Goal: Feedback & Contribution: Contribute content

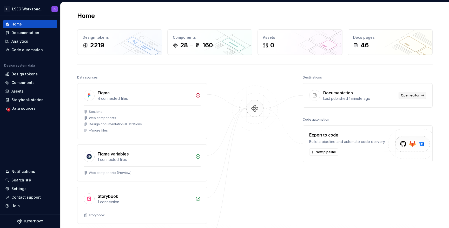
click at [409, 96] on span "Open editor" at bounding box center [410, 95] width 19 height 4
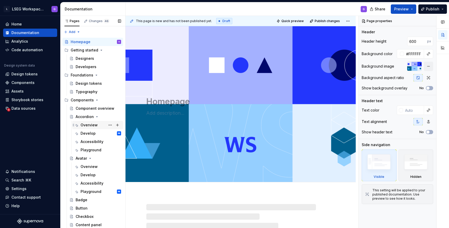
click at [87, 124] on div "Overview" at bounding box center [89, 124] width 17 height 5
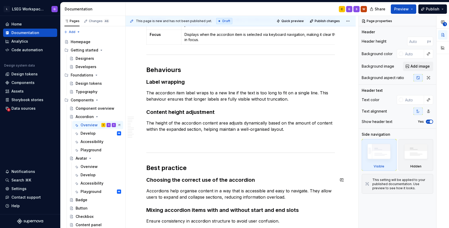
scroll to position [339, 0]
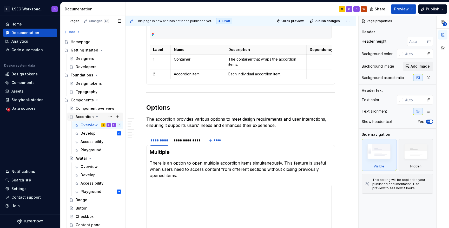
click at [86, 116] on div "Accordion" at bounding box center [85, 116] width 18 height 5
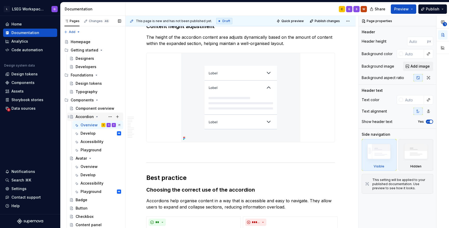
scroll to position [1110, 0]
click at [86, 116] on div "Accordion" at bounding box center [85, 116] width 18 height 5
click at [89, 135] on div "Develop" at bounding box center [88, 133] width 15 height 5
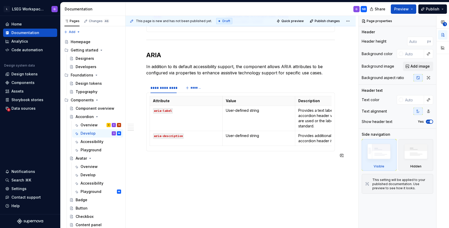
scroll to position [505, 0]
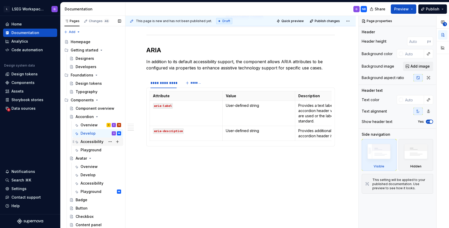
click at [97, 143] on div "Accessibility" at bounding box center [92, 141] width 23 height 5
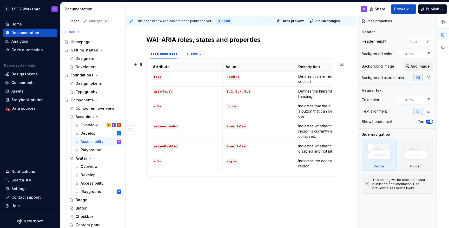
scroll to position [298, 0]
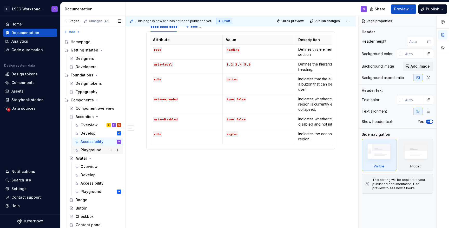
click at [89, 146] on div "Playground" at bounding box center [101, 149] width 41 height 7
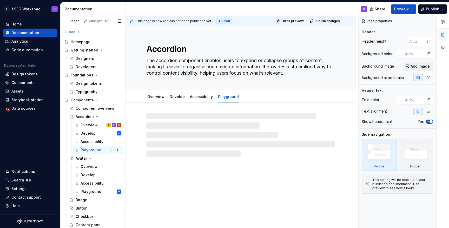
click at [87, 150] on div "Playground" at bounding box center [91, 149] width 21 height 5
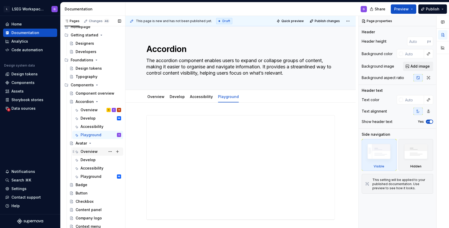
scroll to position [14, 0]
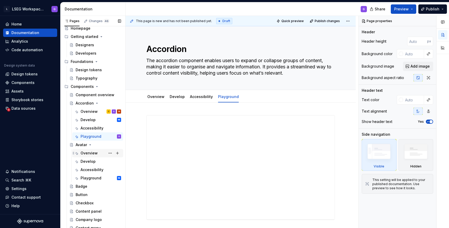
click at [88, 155] on div "Overview" at bounding box center [89, 153] width 17 height 5
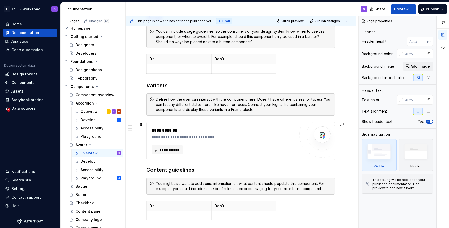
scroll to position [243, 0]
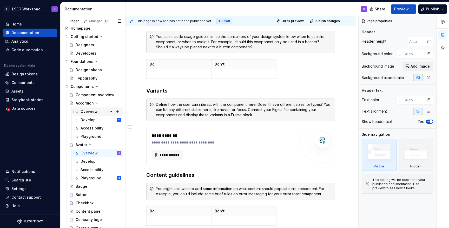
click at [90, 111] on div "Overview" at bounding box center [89, 111] width 17 height 5
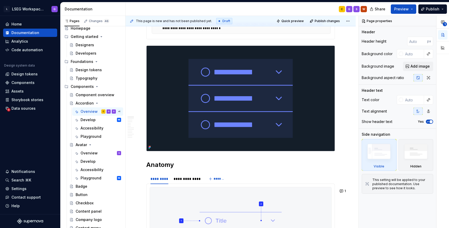
scroll to position [155, 0]
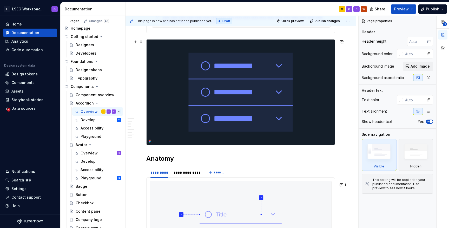
click at [217, 117] on img at bounding box center [241, 92] width 188 height 105
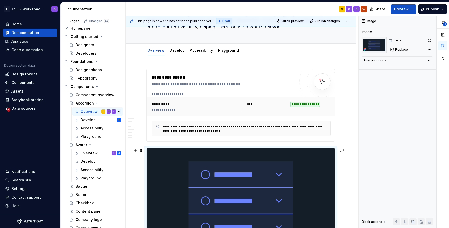
scroll to position [56, 0]
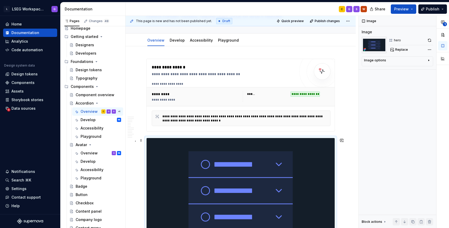
click at [206, 189] on img at bounding box center [241, 190] width 188 height 105
drag, startPoint x: 266, startPoint y: 173, endPoint x: 228, endPoint y: 161, distance: 40.3
click at [228, 161] on img at bounding box center [241, 190] width 188 height 105
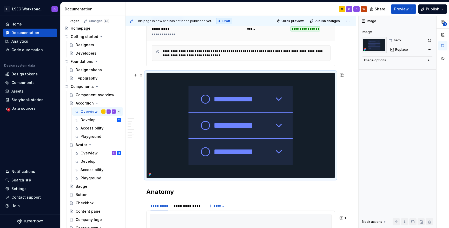
scroll to position [119, 0]
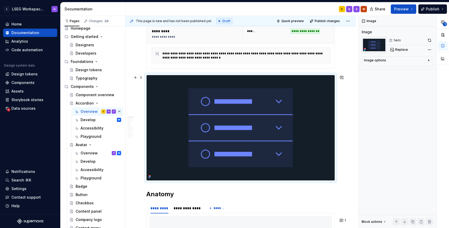
click at [149, 176] on icon at bounding box center [149, 175] width 1 height 1
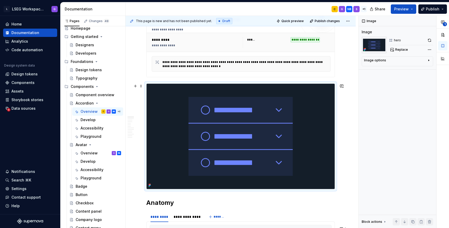
scroll to position [112, 0]
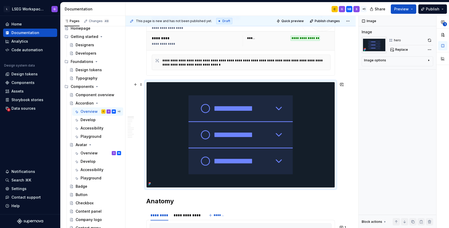
click at [222, 123] on img at bounding box center [241, 134] width 188 height 105
click at [140, 84] on span at bounding box center [141, 84] width 4 height 7
click at [259, 103] on img at bounding box center [241, 134] width 188 height 105
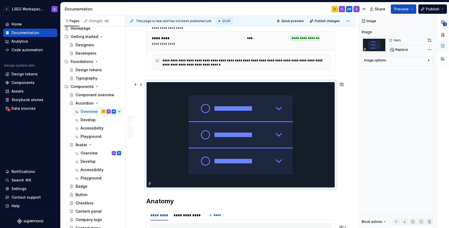
click at [259, 103] on img at bounding box center [241, 134] width 188 height 105
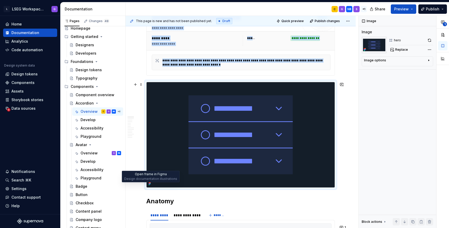
click at [149, 184] on icon at bounding box center [149, 183] width 1 height 1
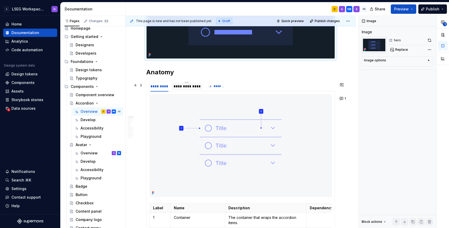
scroll to position [242, 0]
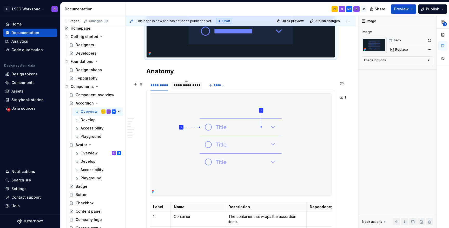
click at [187, 84] on div "**********" at bounding box center [187, 85] width 26 height 5
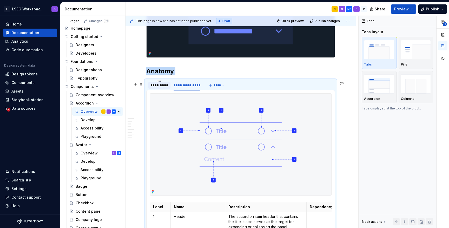
click at [160, 85] on div "*********" at bounding box center [160, 85] width 18 height 5
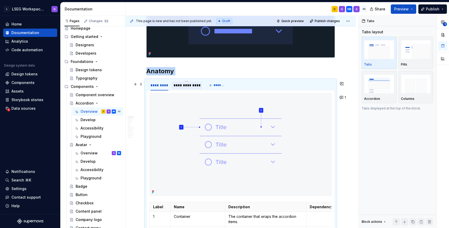
click at [187, 86] on div "**********" at bounding box center [187, 85] width 26 height 5
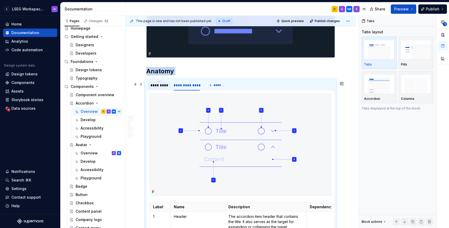
click at [163, 83] on div "*********" at bounding box center [159, 85] width 22 height 7
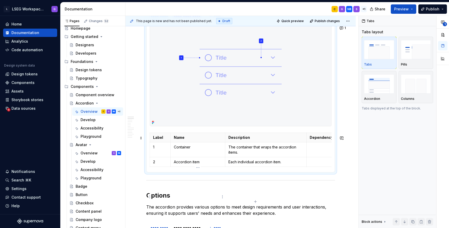
scroll to position [328, 0]
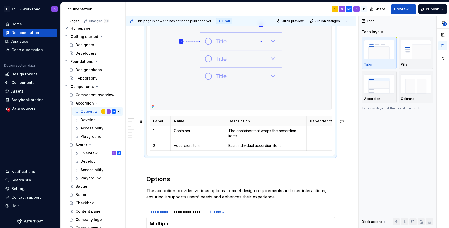
click at [150, 120] on th "Label" at bounding box center [160, 121] width 21 height 10
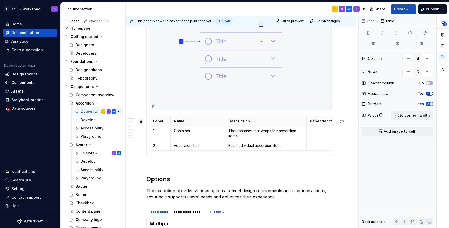
click at [141, 121] on span at bounding box center [141, 121] width 4 height 7
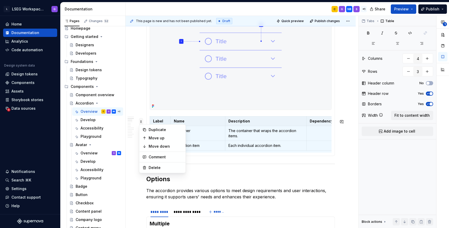
click at [141, 121] on span at bounding box center [141, 121] width 4 height 7
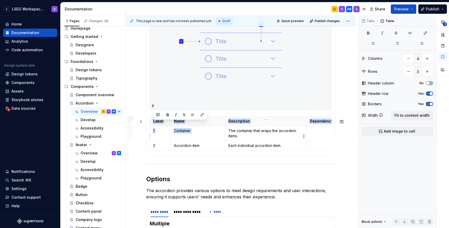
drag, startPoint x: 150, startPoint y: 118, endPoint x: 223, endPoint y: 135, distance: 75.6
click at [223, 135] on body "L LSEG Workspace Design System G Home Documentation Analytics Code automation D…" at bounding box center [224, 114] width 449 height 228
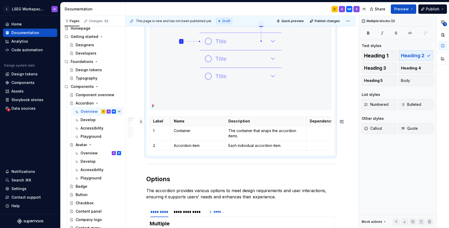
click at [140, 121] on span at bounding box center [141, 121] width 4 height 7
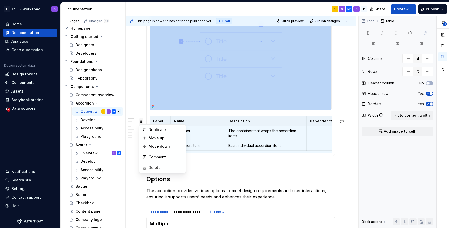
click at [140, 121] on span at bounding box center [141, 121] width 4 height 7
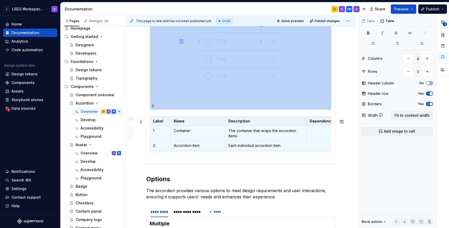
click at [140, 121] on span at bounding box center [141, 121] width 4 height 7
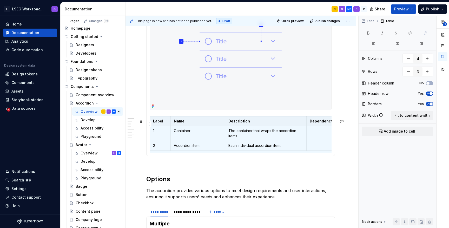
click at [330, 124] on p "Dependency" at bounding box center [334, 121] width 48 height 5
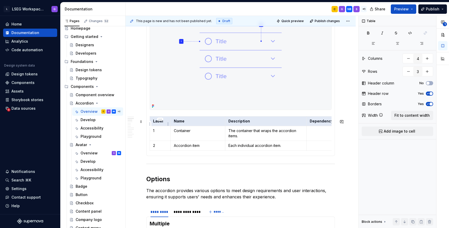
drag, startPoint x: 333, startPoint y: 125, endPoint x: 156, endPoint y: 126, distance: 176.5
click at [156, 126] on tr "Label Name Description Dependency" at bounding box center [255, 121] width 211 height 10
click at [89, 144] on icon "Page tree" at bounding box center [90, 145] width 4 height 4
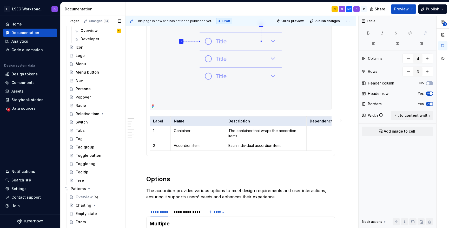
scroll to position [258, 0]
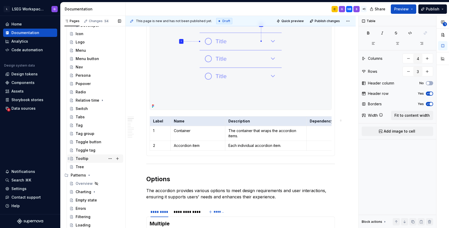
click at [89, 158] on div "Tooltip" at bounding box center [99, 158] width 46 height 7
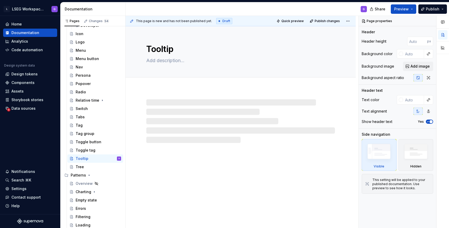
click at [150, 150] on div "Tooltip" at bounding box center [241, 127] width 230 height 202
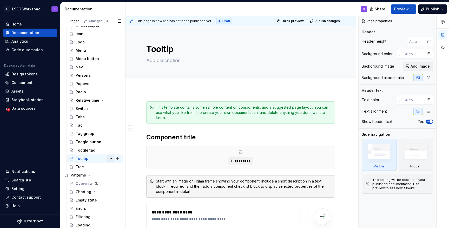
click at [111, 158] on button "Page tree" at bounding box center [110, 158] width 7 height 7
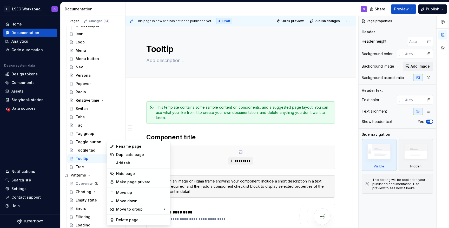
click at [152, 93] on html "L LSEG Workspace Design System G Home Documentation Analytics Code automation D…" at bounding box center [224, 114] width 449 height 228
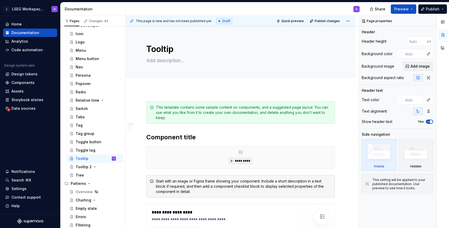
scroll to position [258, 0]
type textarea "*"
type textarea "Tooltip -Template"
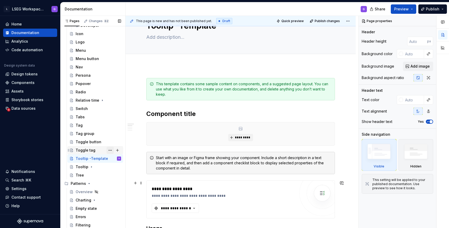
scroll to position [23, 0]
click at [87, 166] on div "Tooltip" at bounding box center [82, 166] width 13 height 5
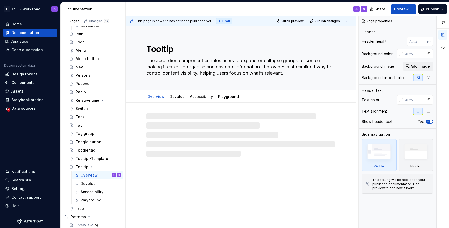
drag, startPoint x: 81, startPoint y: 168, endPoint x: 410, endPoint y: 0, distance: 369.3
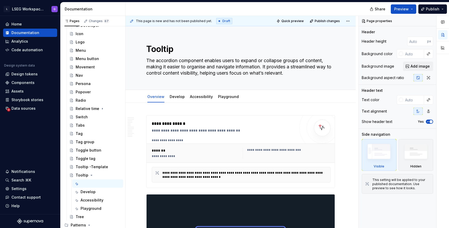
type textarea "*"
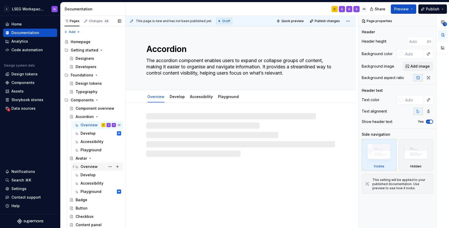
click at [90, 168] on div "Overview" at bounding box center [89, 166] width 17 height 5
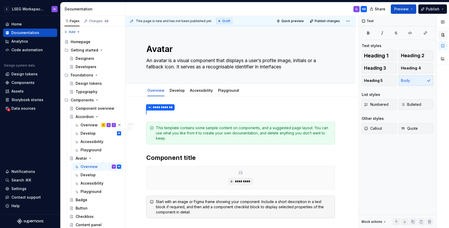
click at [445, 34] on button "button" at bounding box center [442, 34] width 9 height 9
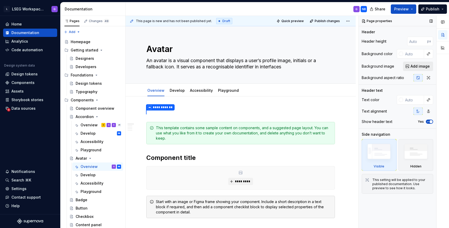
click at [420, 65] on span "Add image" at bounding box center [420, 66] width 19 height 5
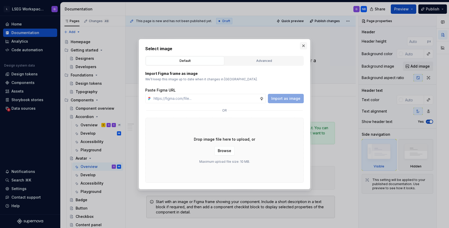
click at [305, 45] on button "button" at bounding box center [303, 45] width 7 height 7
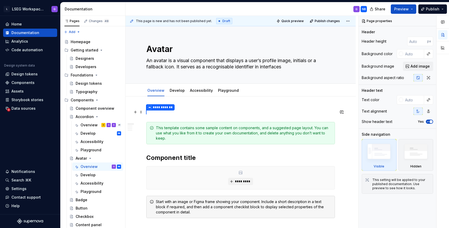
type textarea "*"
click at [154, 113] on p "**********" at bounding box center [240, 112] width 189 height 7
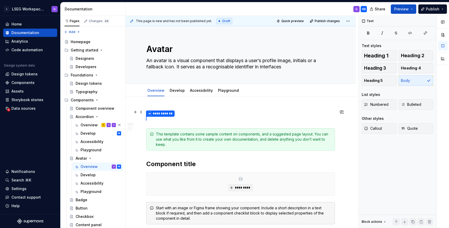
click at [167, 118] on p "**********" at bounding box center [240, 115] width 189 height 13
click at [185, 110] on p "**********" at bounding box center [240, 115] width 189 height 13
click at [160, 120] on p "**********" at bounding box center [240, 115] width 189 height 13
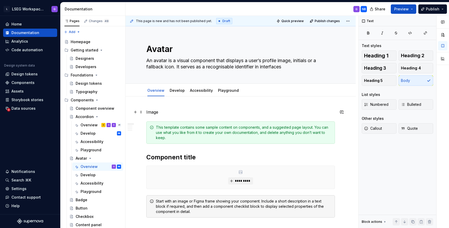
click at [167, 110] on p "Image" at bounding box center [240, 112] width 189 height 6
click at [368, 21] on div "Text" at bounding box center [368, 20] width 16 height 7
click at [444, 36] on button "button" at bounding box center [442, 34] width 9 height 9
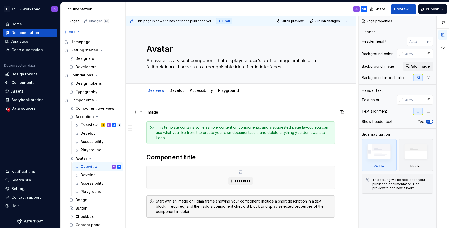
click at [161, 112] on p "Image" at bounding box center [240, 112] width 189 height 6
click at [351, 22] on html "L LSEG Workspace Design System G Home Documentation Analytics Code automation D…" at bounding box center [224, 114] width 449 height 228
click at [217, 106] on html "L LSEG Workspace Design System G Home Documentation Analytics Code automation D…" at bounding box center [224, 114] width 449 height 228
click at [443, 23] on icon "button" at bounding box center [443, 22] width 4 height 4
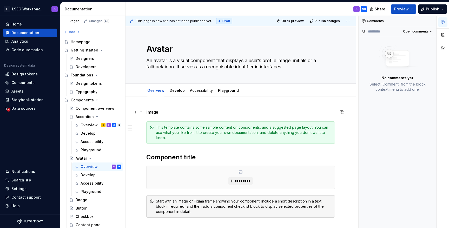
click at [175, 111] on p "Image" at bounding box center [240, 112] width 189 height 6
click at [141, 113] on span at bounding box center [141, 111] width 4 height 7
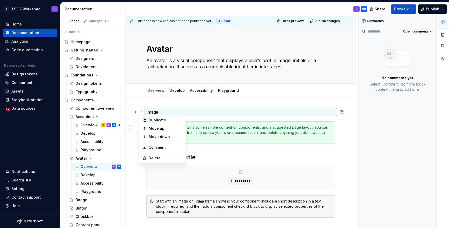
click at [169, 112] on p "Image" at bounding box center [240, 112] width 189 height 6
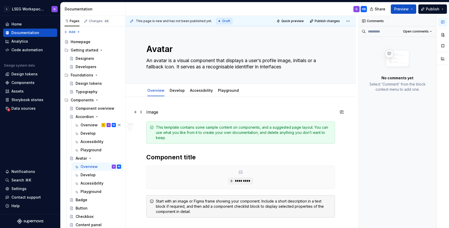
click at [171, 113] on p "Image" at bounding box center [240, 112] width 189 height 6
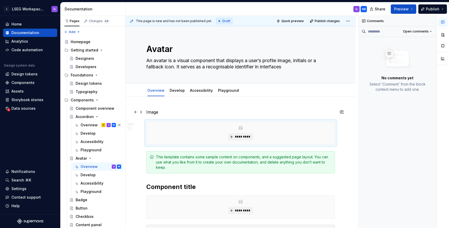
click at [163, 114] on p "Image" at bounding box center [240, 112] width 189 height 6
click at [147, 113] on p at bounding box center [240, 112] width 189 height 6
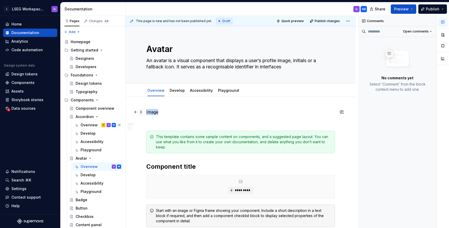
drag, startPoint x: 162, startPoint y: 111, endPoint x: 143, endPoint y: 111, distance: 19.0
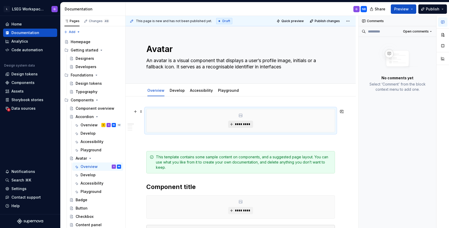
click at [241, 125] on span "*********" at bounding box center [243, 124] width 16 height 4
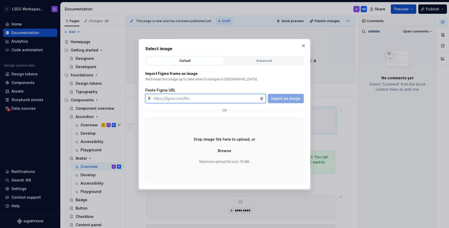
type textarea "*"
paste input "[URL][DOMAIN_NAME]"
type input "[URL][DOMAIN_NAME]"
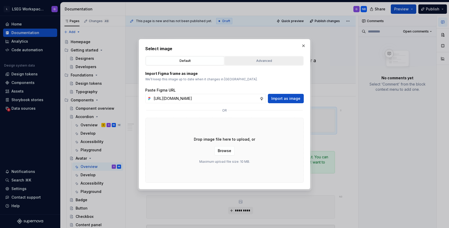
scroll to position [0, 0]
click at [248, 60] on div "Advanced" at bounding box center [264, 60] width 75 height 5
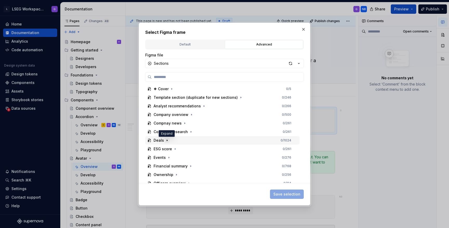
click at [167, 140] on icon "button" at bounding box center [167, 140] width 1 height 1
click at [166, 140] on icon "button" at bounding box center [167, 140] width 4 height 4
click at [231, 63] on button "Sections" at bounding box center [224, 63] width 159 height 9
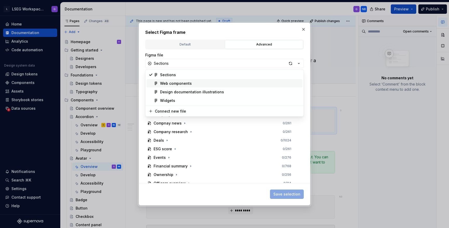
click at [201, 83] on div "Web components" at bounding box center [230, 83] width 140 height 5
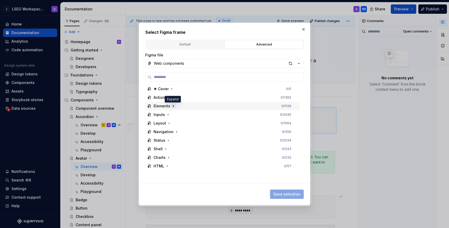
click at [173, 106] on icon "button" at bounding box center [173, 106] width 1 height 1
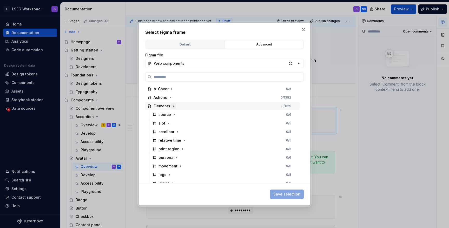
click at [173, 106] on icon "button" at bounding box center [173, 106] width 1 height 1
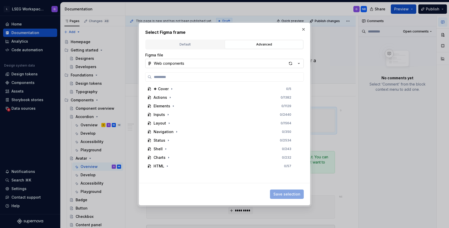
click at [213, 63] on button "Web components" at bounding box center [224, 63] width 159 height 9
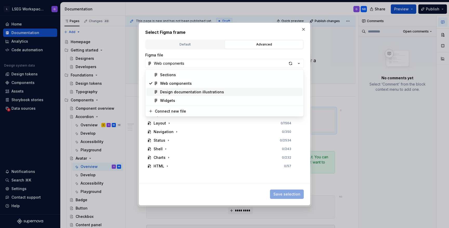
click at [209, 93] on div "Design documentation illustrations" at bounding box center [192, 91] width 64 height 5
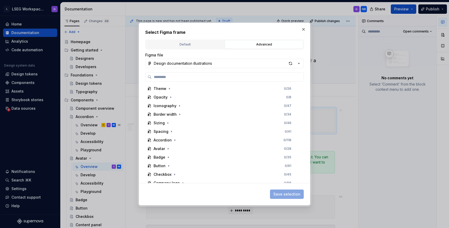
scroll to position [99, 0]
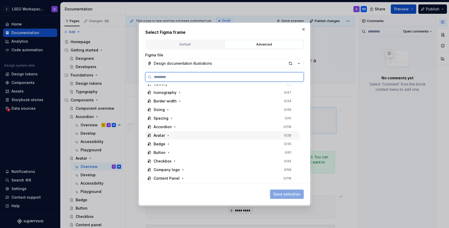
click at [163, 136] on div "Avatar" at bounding box center [159, 135] width 11 height 5
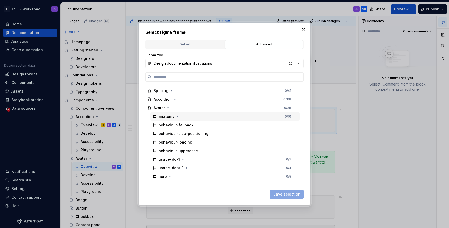
scroll to position [127, 0]
click at [177, 115] on icon "button" at bounding box center [178, 116] width 4 height 4
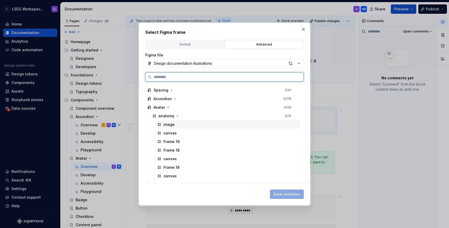
click at [172, 125] on div "image" at bounding box center [169, 124] width 11 height 5
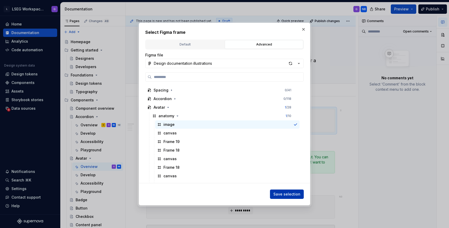
click at [285, 195] on span "Save selection" at bounding box center [287, 194] width 27 height 5
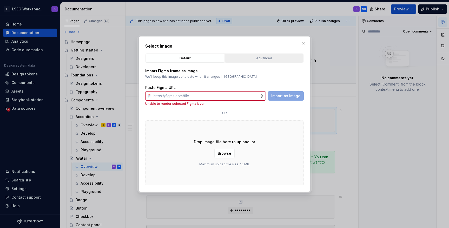
click at [244, 60] on div "Advanced" at bounding box center [264, 58] width 75 height 5
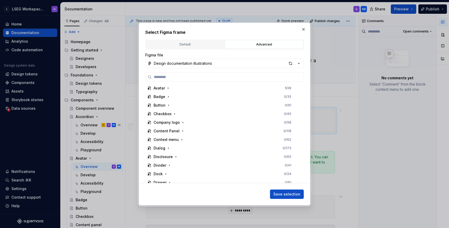
scroll to position [126, 0]
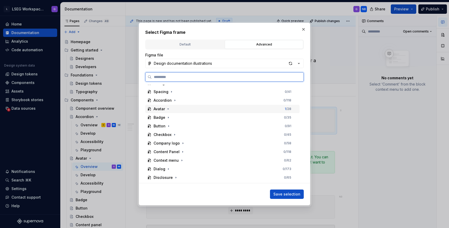
click at [164, 108] on div "Avatar" at bounding box center [159, 108] width 11 height 5
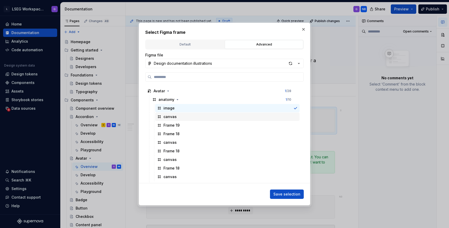
scroll to position [140, 0]
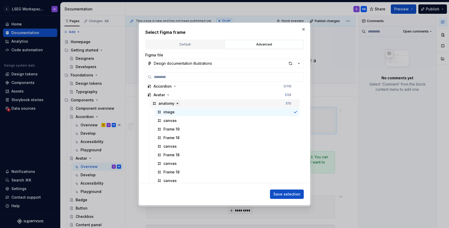
click at [176, 102] on icon "button" at bounding box center [178, 103] width 4 height 4
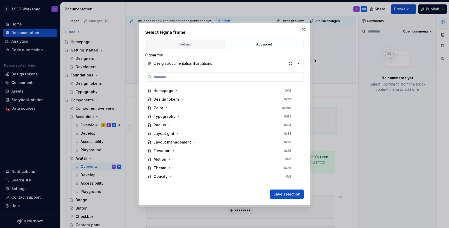
scroll to position [0, 0]
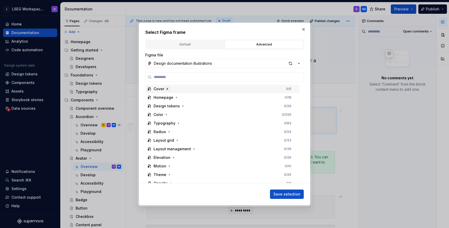
click at [167, 89] on icon "button" at bounding box center [167, 88] width 1 height 1
click at [172, 97] on icon "button" at bounding box center [172, 97] width 4 height 4
click at [172, 99] on icon "button" at bounding box center [172, 97] width 4 height 4
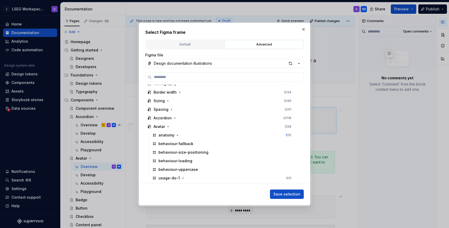
scroll to position [120, 0]
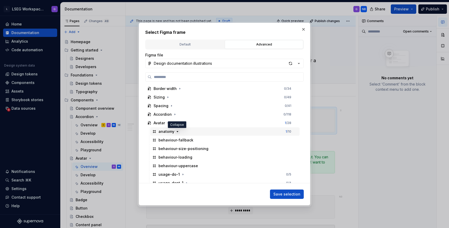
click at [177, 132] on icon "button" at bounding box center [178, 131] width 4 height 4
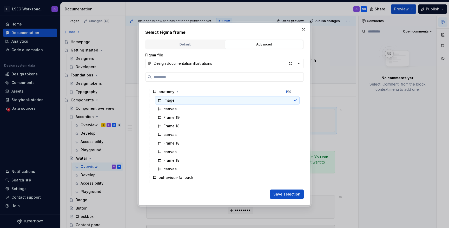
scroll to position [152, 0]
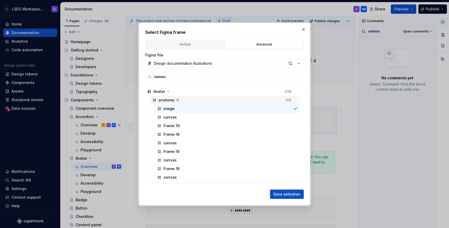
click at [178, 100] on icon "button" at bounding box center [178, 100] width 4 height 4
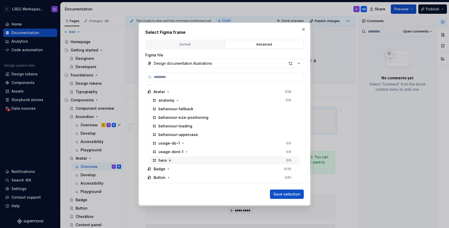
click at [170, 160] on icon "button" at bounding box center [170, 160] width 4 height 4
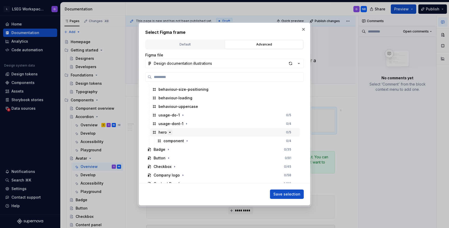
scroll to position [183, 0]
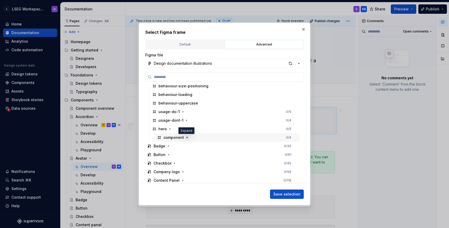
click at [187, 138] on icon "button" at bounding box center [187, 137] width 4 height 4
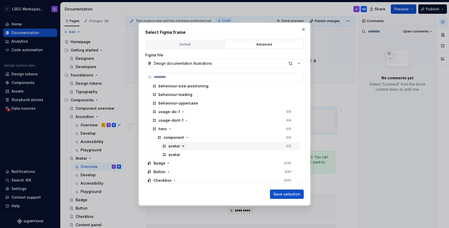
click at [184, 147] on icon "button" at bounding box center [183, 146] width 4 height 4
click at [181, 145] on icon "button" at bounding box center [183, 146] width 4 height 4
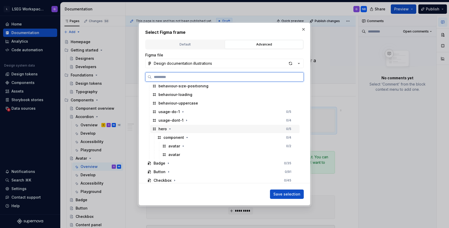
click at [165, 128] on div "hero" at bounding box center [163, 128] width 8 height 5
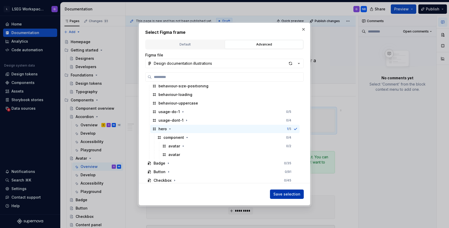
click at [293, 196] on span "Save selection" at bounding box center [287, 194] width 27 height 5
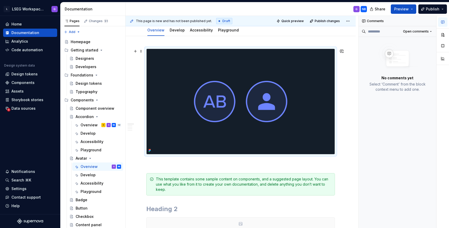
scroll to position [64, 0]
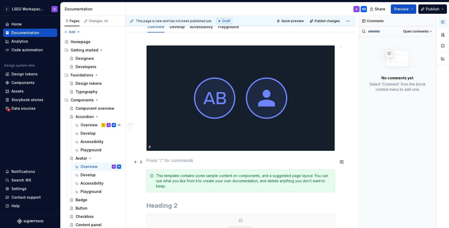
click at [160, 164] on p at bounding box center [240, 160] width 189 height 6
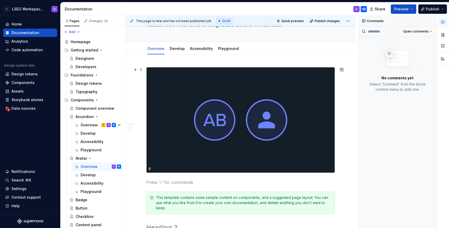
scroll to position [37, 0]
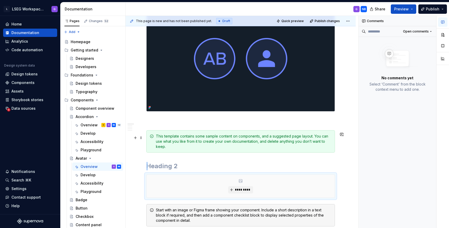
scroll to position [117, 0]
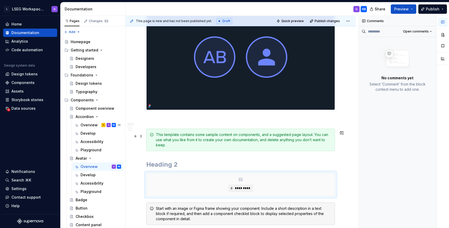
click at [186, 143] on div "This template contains some sample content on components, and a suggested page …" at bounding box center [244, 140] width 176 height 16
click at [142, 137] on span at bounding box center [141, 136] width 4 height 7
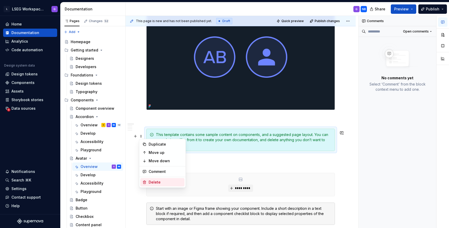
click at [154, 184] on div "Delete" at bounding box center [166, 182] width 34 height 5
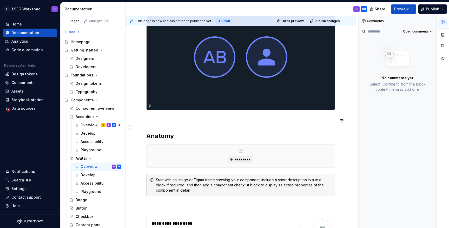
click at [171, 122] on p at bounding box center [240, 119] width 189 height 6
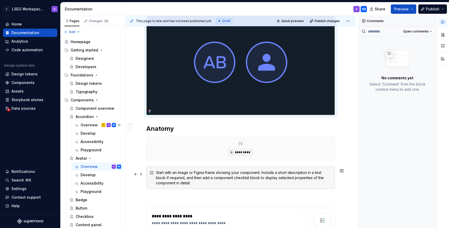
scroll to position [95, 0]
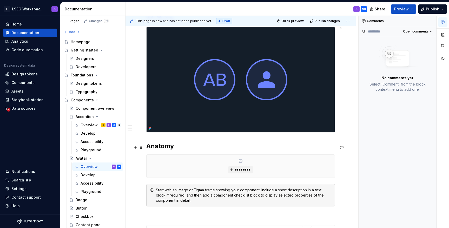
click at [185, 150] on h2 "Anatomy" at bounding box center [240, 146] width 189 height 8
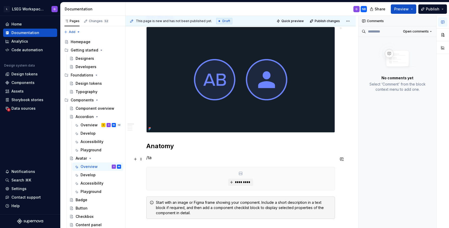
click at [158, 159] on p "/ta" at bounding box center [240, 157] width 189 height 6
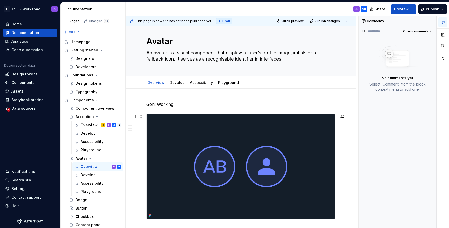
scroll to position [0, 0]
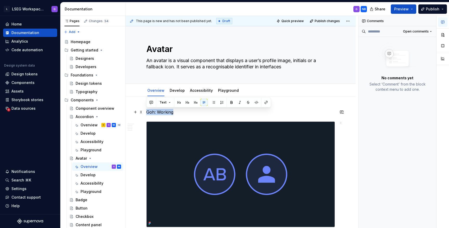
drag, startPoint x: 178, startPoint y: 113, endPoint x: 129, endPoint y: 113, distance: 48.9
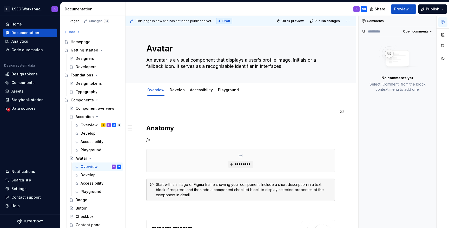
scroll to position [19, 0]
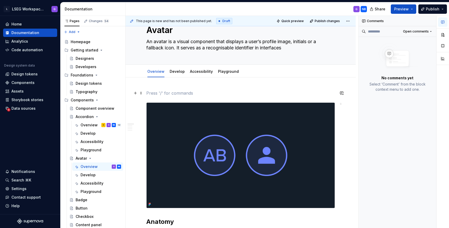
click at [151, 93] on p at bounding box center [240, 93] width 189 height 6
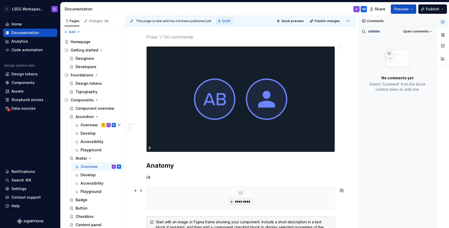
scroll to position [80, 0]
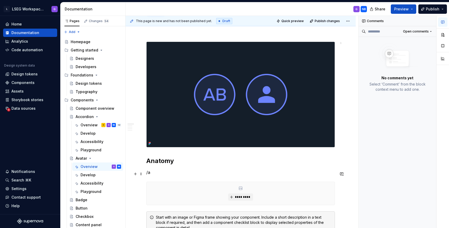
click at [154, 176] on p "/a" at bounding box center [240, 172] width 189 height 6
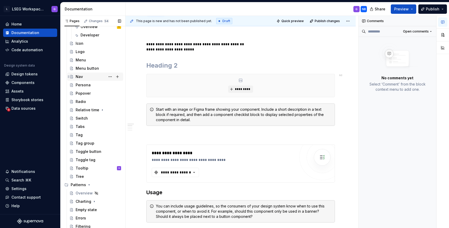
scroll to position [283, 0]
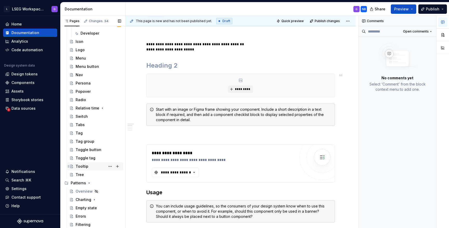
click at [89, 167] on div "Tooltip G" at bounding box center [99, 166] width 46 height 7
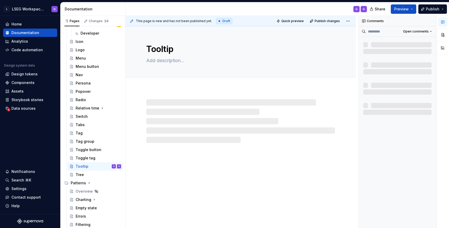
click at [197, 154] on div "Tooltip" at bounding box center [241, 127] width 230 height 202
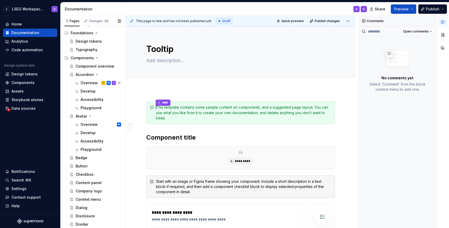
scroll to position [44, 0]
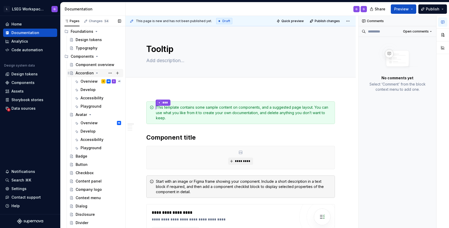
click at [97, 73] on icon "Page tree" at bounding box center [96, 73] width 1 height 1
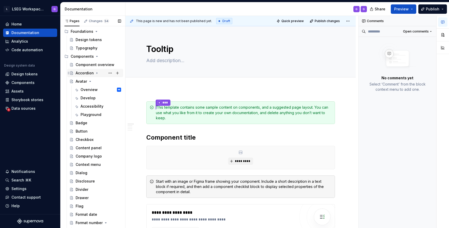
click at [97, 73] on icon "Page tree" at bounding box center [97, 73] width 1 height 1
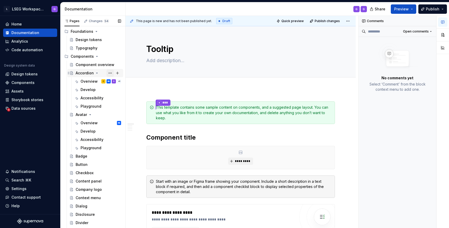
click at [111, 72] on button "Page tree" at bounding box center [110, 72] width 7 height 7
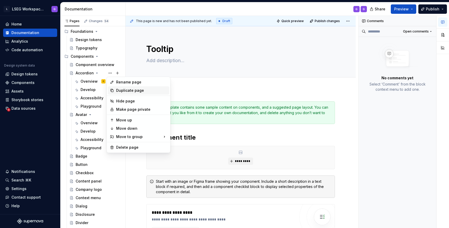
click at [135, 90] on div "Duplicate page" at bounding box center [141, 90] width 51 height 5
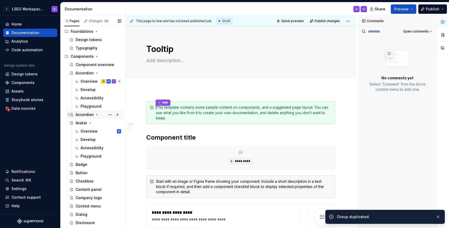
click at [99, 116] on icon "Page tree" at bounding box center [97, 115] width 4 height 4
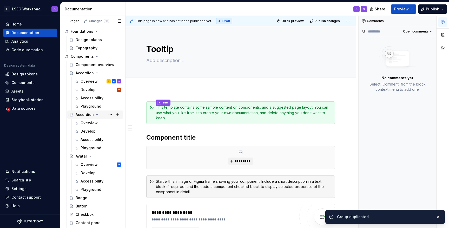
click at [96, 115] on icon "Page tree" at bounding box center [97, 115] width 4 height 4
click at [110, 114] on button "Page tree" at bounding box center [110, 114] width 7 height 7
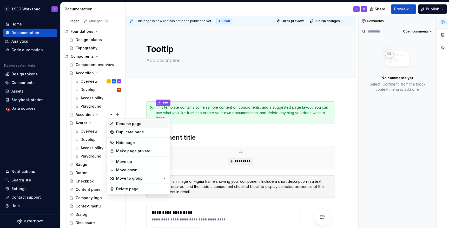
type textarea "*"
click at [128, 122] on div "Rename page" at bounding box center [141, 123] width 51 height 5
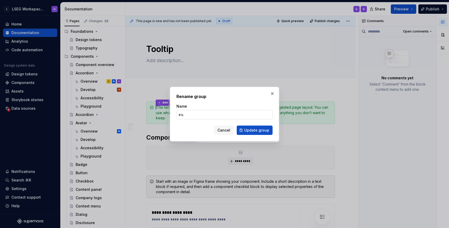
type input "ธ"
type input "Tooltip 2"
click at [260, 130] on span "Update group" at bounding box center [256, 130] width 25 height 5
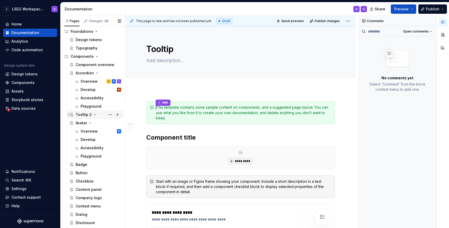
click at [94, 115] on icon "Page tree" at bounding box center [95, 115] width 4 height 4
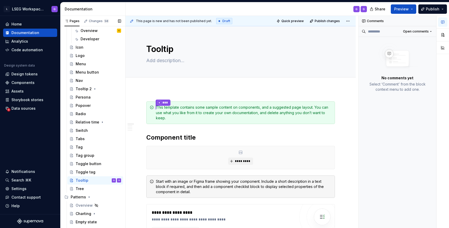
scroll to position [287, 0]
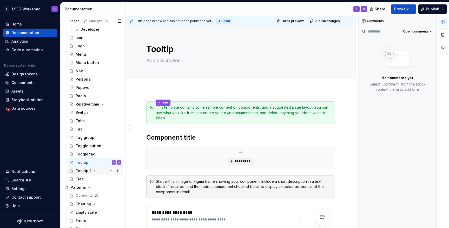
click at [88, 170] on div "Tooltip 2" at bounding box center [84, 170] width 16 height 5
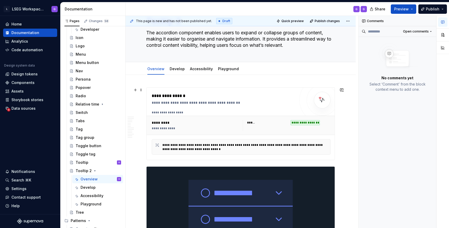
scroll to position [31, 0]
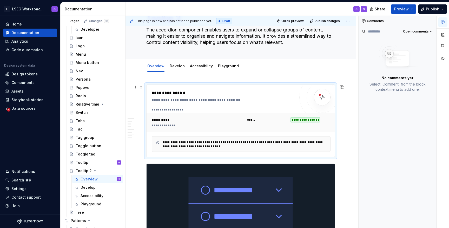
click at [238, 128] on div "**********" at bounding box center [241, 122] width 183 height 15
click at [290, 114] on div "**********" at bounding box center [241, 122] width 189 height 19
click at [140, 86] on span at bounding box center [141, 86] width 4 height 7
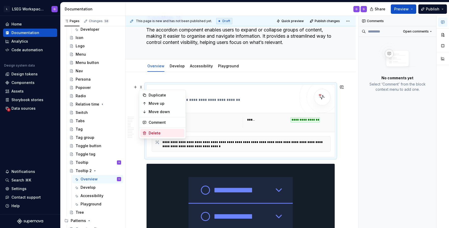
click at [166, 129] on div "Delete" at bounding box center [162, 133] width 44 height 8
type textarea "*"
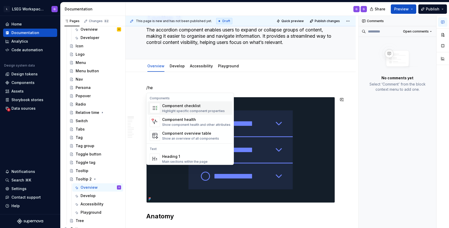
scroll to position [295, 0]
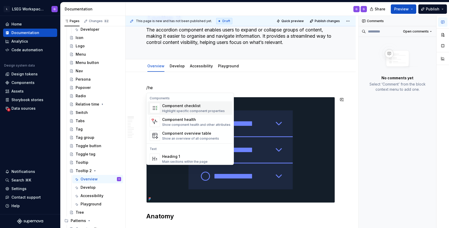
type textarea "*"
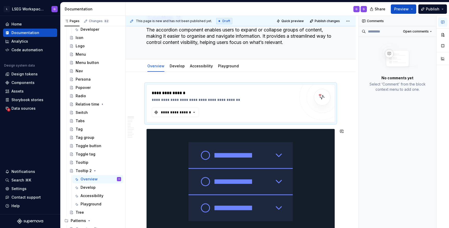
scroll to position [62, 0]
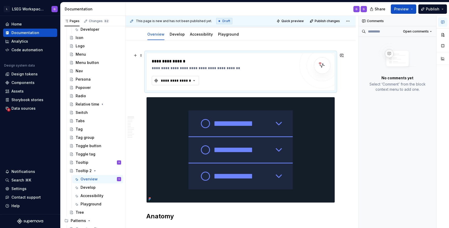
click at [189, 79] on div "**********" at bounding box center [175, 80] width 31 height 5
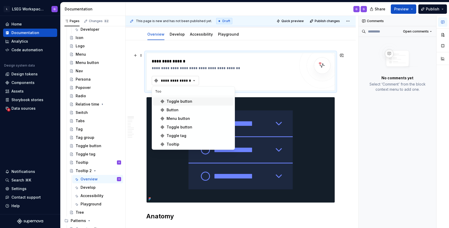
type input "Tool"
click at [174, 145] on div "Tooltip" at bounding box center [173, 144] width 13 height 5
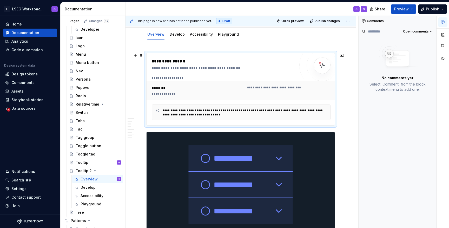
click at [202, 93] on div "**********" at bounding box center [196, 94] width 89 height 4
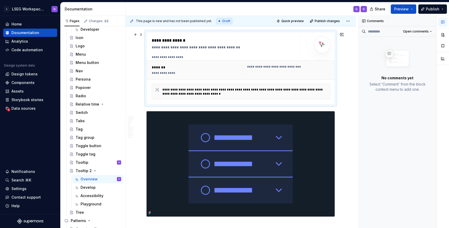
scroll to position [84, 0]
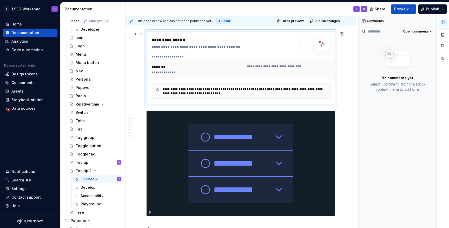
click at [177, 69] on div "*******" at bounding box center [196, 66] width 89 height 5
click at [174, 71] on div "**********" at bounding box center [196, 72] width 89 height 4
click at [172, 50] on div "**********" at bounding box center [224, 68] width 144 height 62
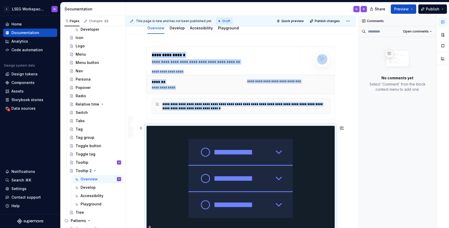
click at [190, 171] on img at bounding box center [241, 178] width 188 height 105
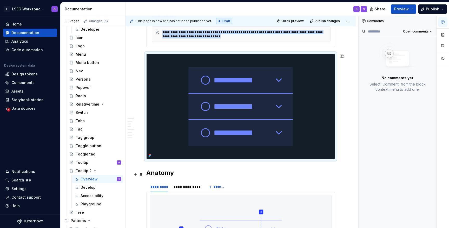
scroll to position [143, 0]
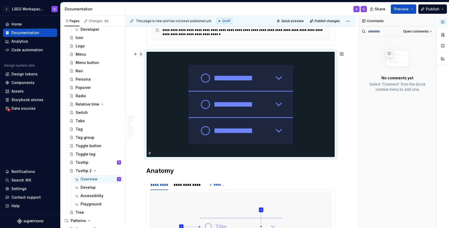
click at [140, 55] on span at bounding box center [141, 53] width 4 height 7
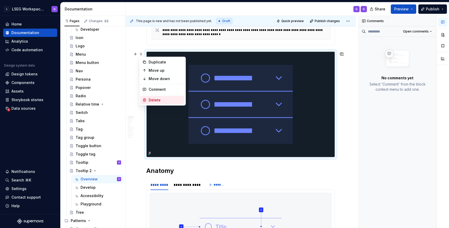
click at [156, 100] on div "Delete" at bounding box center [166, 100] width 34 height 5
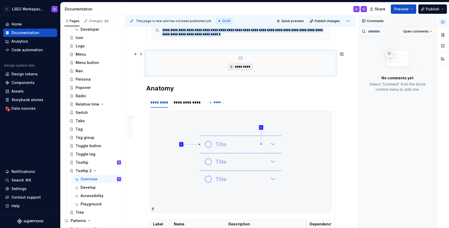
click at [242, 66] on span "*********" at bounding box center [243, 67] width 16 height 4
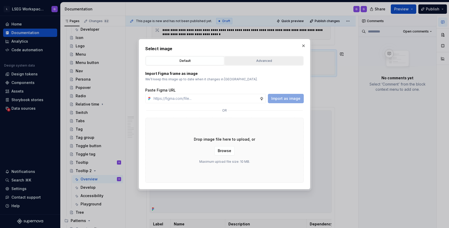
click at [258, 60] on div "Advanced" at bounding box center [264, 60] width 75 height 5
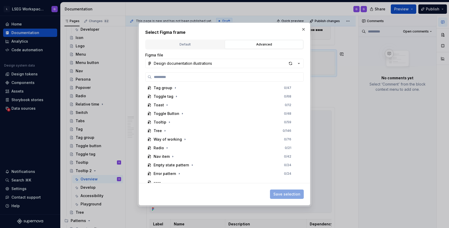
scroll to position [352, 0]
click at [167, 123] on icon "button" at bounding box center [169, 123] width 4 height 4
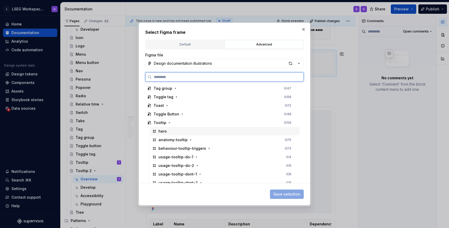
click at [164, 132] on div "hero" at bounding box center [163, 131] width 8 height 5
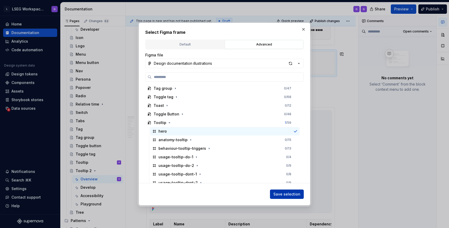
click at [279, 194] on span "Save selection" at bounding box center [287, 194] width 27 height 5
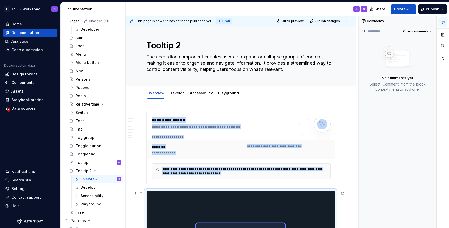
scroll to position [0, 0]
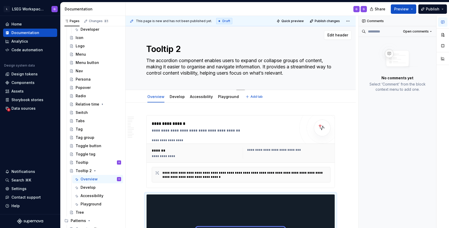
click at [181, 51] on textarea "Tooltip 2" at bounding box center [239, 49] width 189 height 12
click at [88, 162] on div "Tooltip G" at bounding box center [99, 162] width 46 height 7
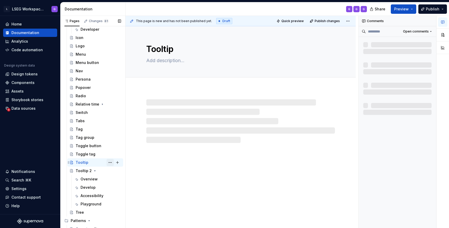
click at [111, 163] on button "Page tree" at bounding box center [110, 162] width 7 height 7
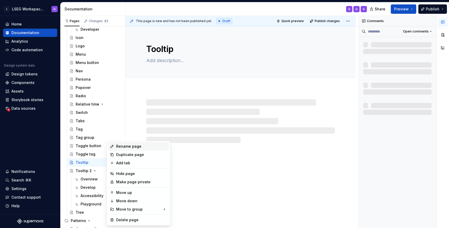
click at [131, 147] on div "Rename page" at bounding box center [141, 146] width 51 height 5
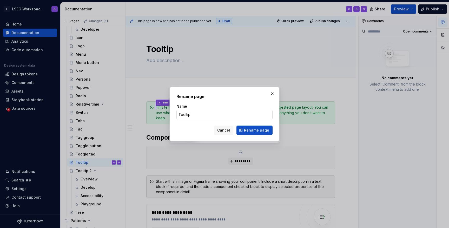
click at [191, 114] on input "Tooltip" at bounding box center [225, 114] width 96 height 9
type textarea "*"
type input "Tooltip -Template"
click button "Rename page" at bounding box center [255, 130] width 36 height 9
type textarea "*"
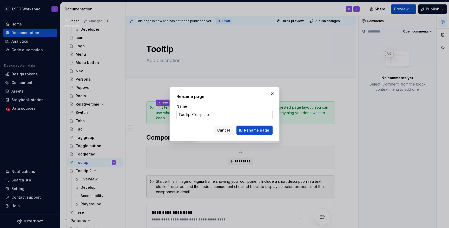
type textarea "Tooltip -Template"
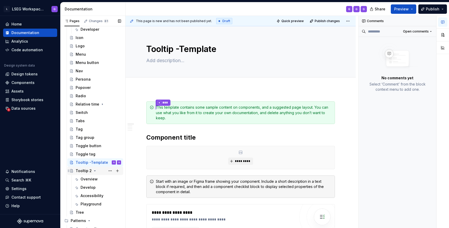
click at [91, 168] on div "Tooltip 2" at bounding box center [99, 170] width 46 height 7
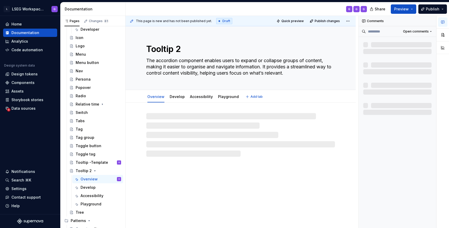
click at [180, 47] on textarea "Tooltip 2" at bounding box center [239, 49] width 189 height 12
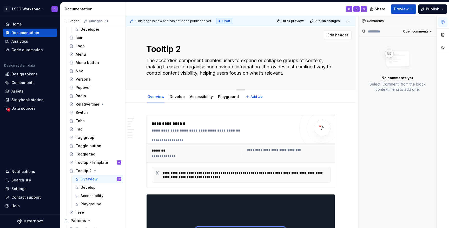
click at [180, 49] on textarea "Tooltip 2" at bounding box center [239, 49] width 189 height 12
type textarea "*"
type textarea "Tooltip"
type textarea "*"
type textarea "Tooltip"
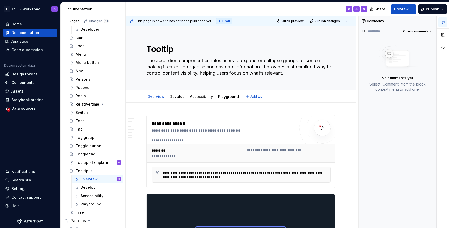
type textarea "*"
type textarea "Tooltip"
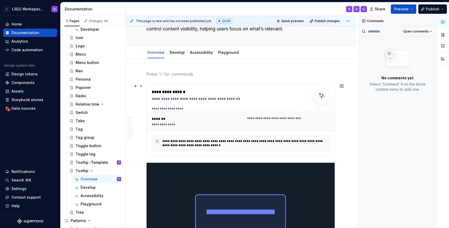
scroll to position [56, 0]
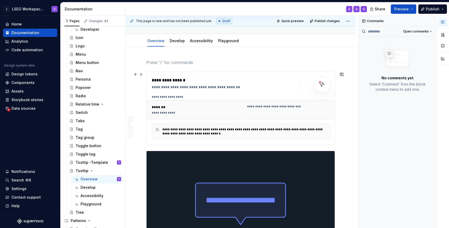
click at [269, 105] on div "**********" at bounding box center [289, 107] width 85 height 4
click at [142, 74] on span at bounding box center [141, 74] width 4 height 7
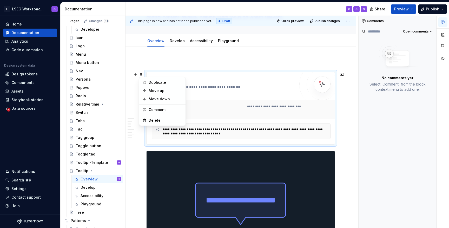
click at [231, 127] on div "**********" at bounding box center [246, 131] width 167 height 9
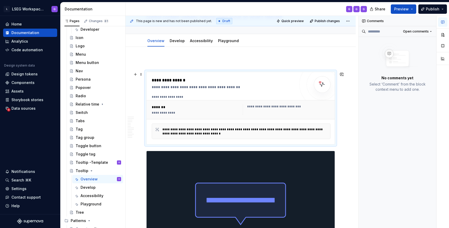
click at [191, 132] on div "**********" at bounding box center [246, 131] width 167 height 8
click at [140, 74] on span at bounding box center [141, 74] width 4 height 7
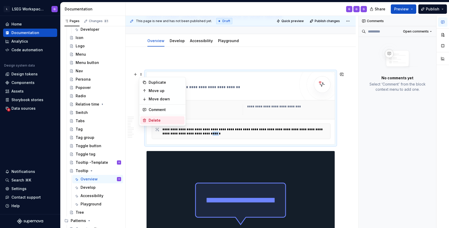
click at [157, 120] on div "Delete" at bounding box center [166, 120] width 34 height 5
type textarea "*"
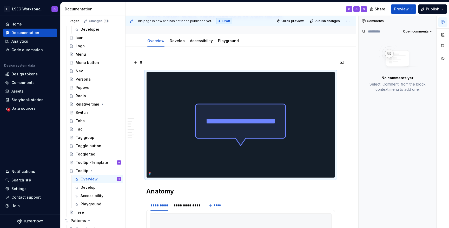
click at [157, 62] on p at bounding box center [240, 62] width 189 height 6
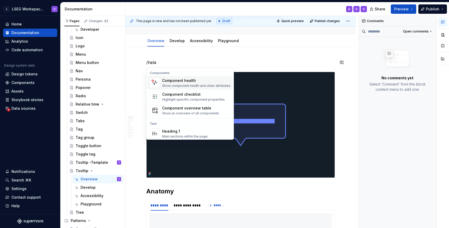
scroll to position [88, 0]
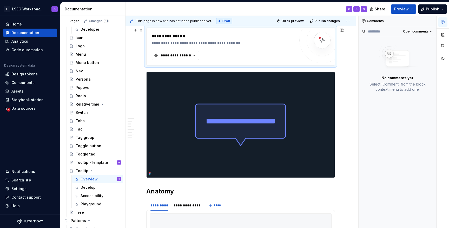
click at [189, 54] on div "**********" at bounding box center [175, 55] width 31 height 5
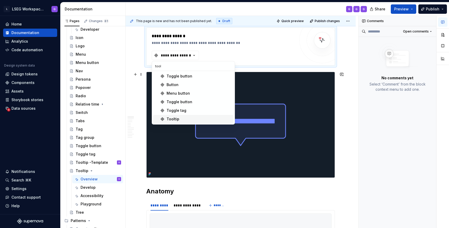
type input "tool"
click at [172, 118] on div "Tooltip" at bounding box center [173, 118] width 13 height 5
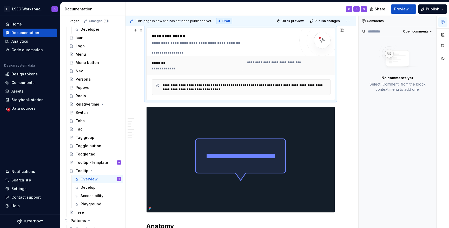
click at [324, 42] on img at bounding box center [322, 40] width 10 height 10
click at [88, 188] on div "Develop" at bounding box center [88, 187] width 15 height 5
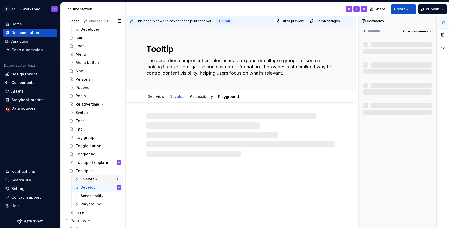
click at [90, 178] on div "Overview" at bounding box center [89, 179] width 17 height 5
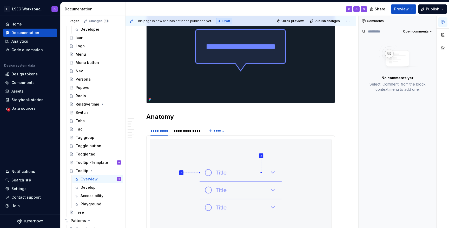
scroll to position [217, 0]
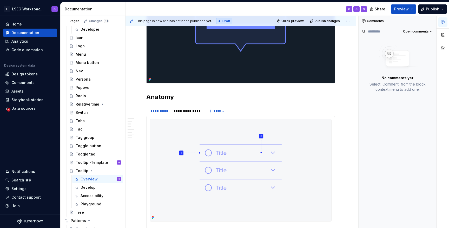
type textarea "*"
click at [221, 154] on img at bounding box center [240, 170] width 181 height 102
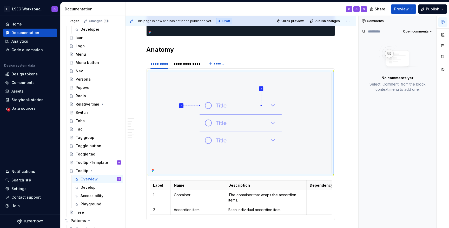
scroll to position [265, 0]
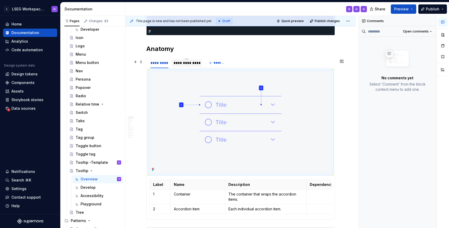
click at [190, 65] on div "**********" at bounding box center [187, 62] width 26 height 5
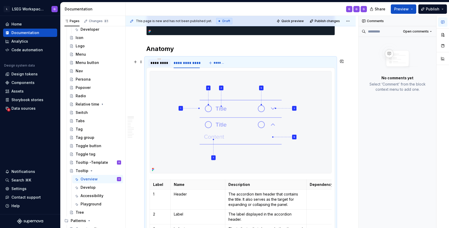
click at [155, 64] on div "*********" at bounding box center [160, 62] width 18 height 5
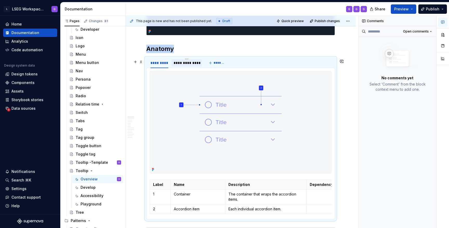
click at [192, 64] on div "**********" at bounding box center [187, 62] width 26 height 5
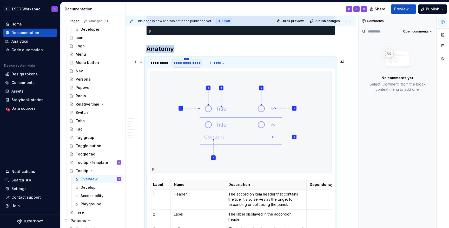
click at [186, 61] on html "L LSEG Workspace Design System G Home Documentation Analytics Code automation D…" at bounding box center [224, 114] width 449 height 228
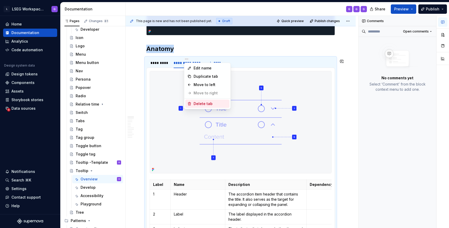
click at [203, 104] on div "Delete tab" at bounding box center [211, 103] width 34 height 5
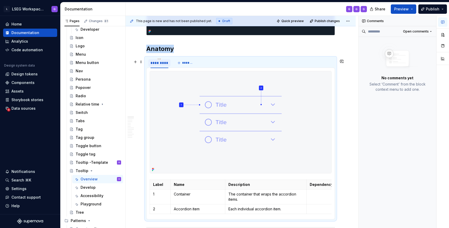
click at [158, 63] on div "*********" at bounding box center [160, 62] width 18 height 5
type input "*******"
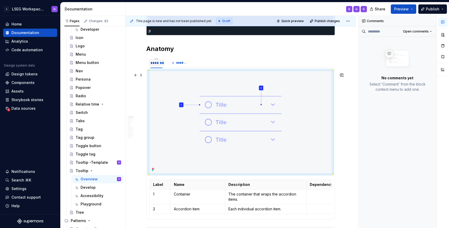
click at [215, 105] on img at bounding box center [240, 122] width 181 height 102
click at [180, 108] on img at bounding box center [240, 122] width 181 height 102
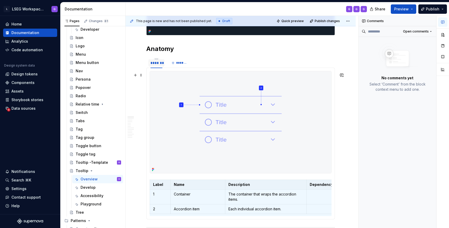
click at [180, 116] on img at bounding box center [240, 122] width 181 height 102
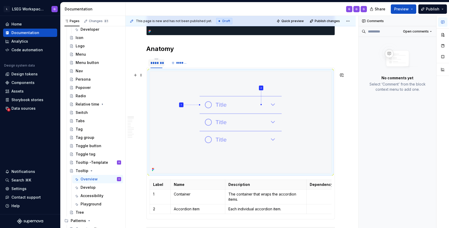
click at [174, 128] on img at bounding box center [240, 122] width 181 height 102
click at [260, 116] on img at bounding box center [240, 122] width 181 height 102
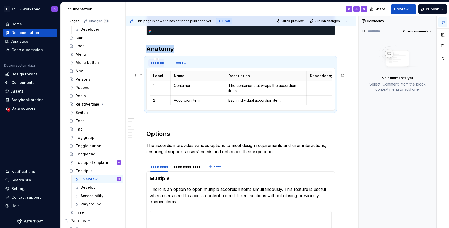
click at [149, 75] on div "Label Name Description Dependency 1 Container The container that wraps the acco…" at bounding box center [240, 89] width 189 height 43
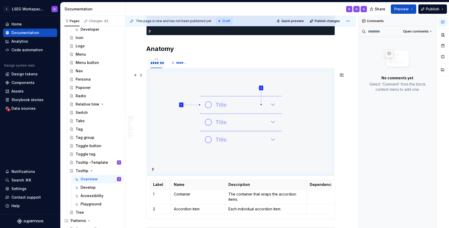
click at [224, 136] on img at bounding box center [240, 122] width 181 height 102
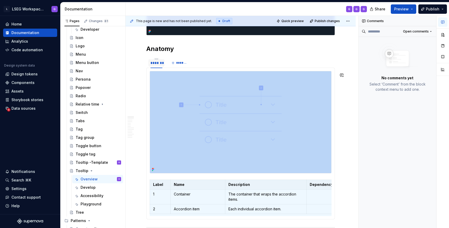
type textarea "*"
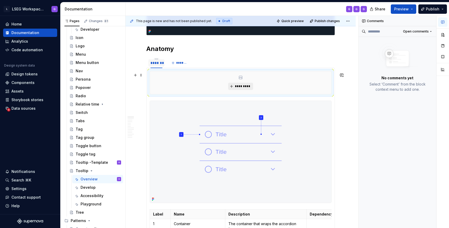
click at [245, 88] on span "*********" at bounding box center [243, 86] width 16 height 4
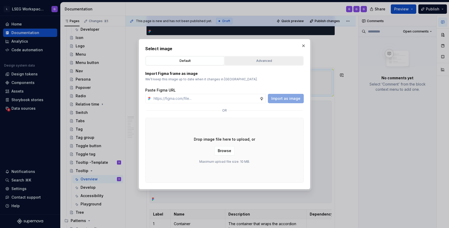
click at [256, 56] on button "Advanced" at bounding box center [264, 60] width 79 height 9
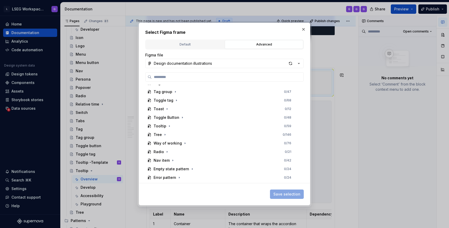
scroll to position [345, 0]
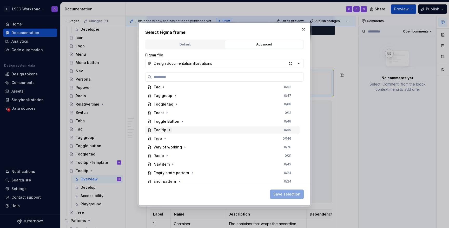
click at [169, 129] on icon "button" at bounding box center [169, 129] width 1 height 1
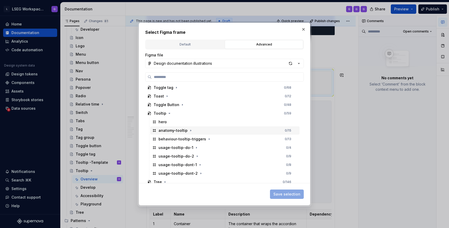
scroll to position [366, 0]
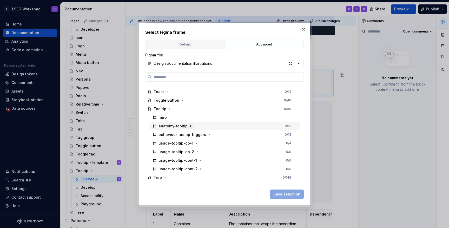
click at [190, 126] on icon "button" at bounding box center [191, 126] width 4 height 4
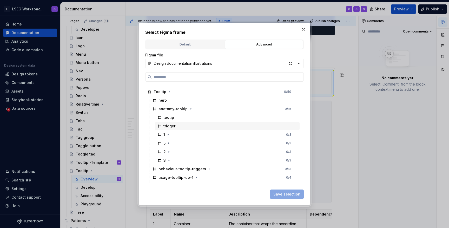
scroll to position [388, 0]
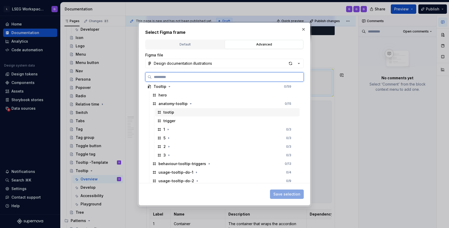
click at [171, 114] on div "tootip" at bounding box center [169, 112] width 11 height 5
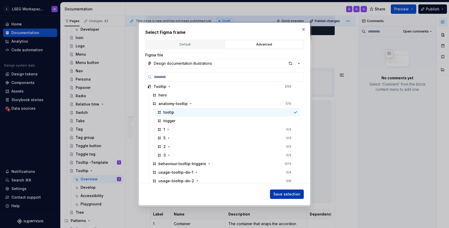
click at [291, 193] on span "Save selection" at bounding box center [287, 194] width 27 height 5
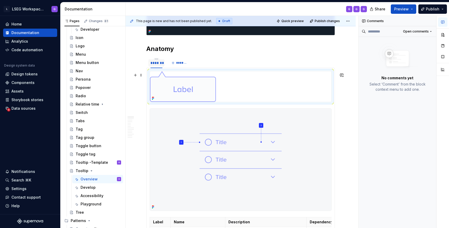
click at [194, 89] on img at bounding box center [183, 86] width 66 height 31
click at [194, 93] on img at bounding box center [183, 86] width 66 height 31
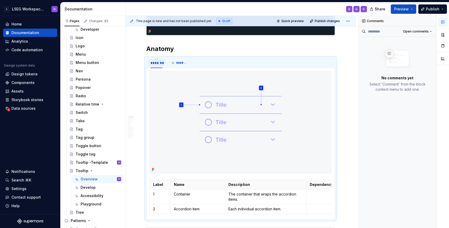
scroll to position [272, 0]
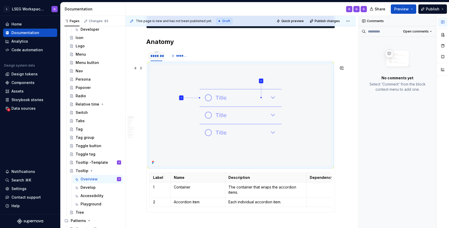
click at [183, 92] on img at bounding box center [240, 115] width 181 height 102
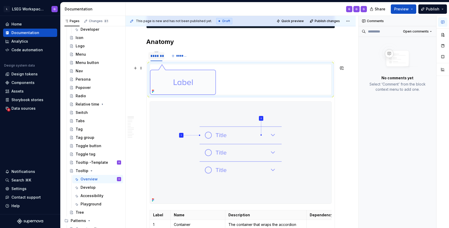
click at [184, 89] on img at bounding box center [183, 79] width 66 height 31
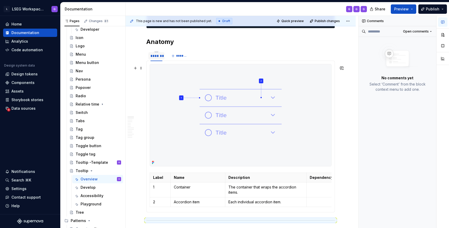
click at [150, 67] on div at bounding box center [241, 115] width 182 height 102
click at [150, 68] on div at bounding box center [241, 115] width 182 height 102
click at [150, 71] on div at bounding box center [241, 115] width 182 height 102
click at [163, 71] on img at bounding box center [240, 115] width 181 height 102
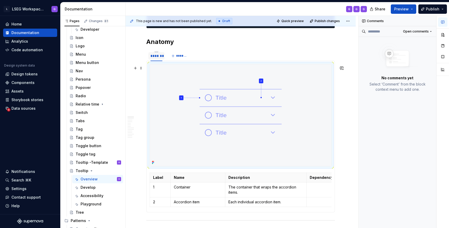
click at [154, 80] on img at bounding box center [240, 115] width 181 height 102
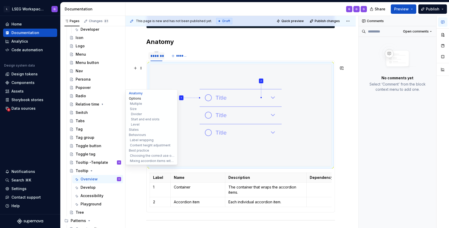
click at [138, 99] on button "Options" at bounding box center [151, 98] width 49 height 5
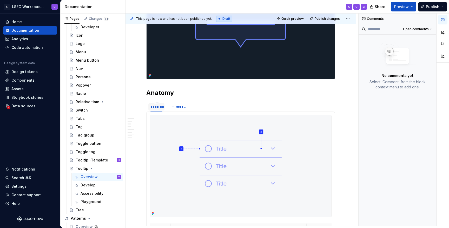
scroll to position [220, 0]
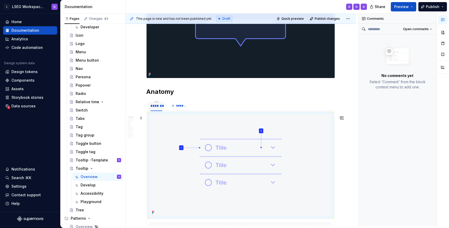
click at [167, 145] on img at bounding box center [240, 165] width 181 height 102
drag, startPoint x: 167, startPoint y: 145, endPoint x: 165, endPoint y: 128, distance: 17.1
click at [165, 128] on img at bounding box center [240, 165] width 181 height 102
click at [248, 153] on img at bounding box center [240, 165] width 181 height 102
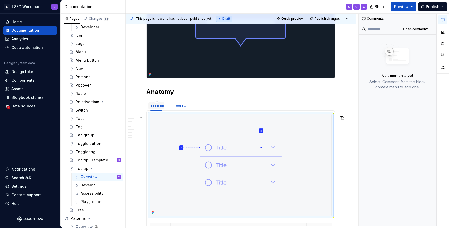
click at [248, 153] on img at bounding box center [240, 165] width 181 height 102
click at [172, 130] on img at bounding box center [240, 165] width 181 height 102
click at [142, 118] on span at bounding box center [141, 117] width 4 height 7
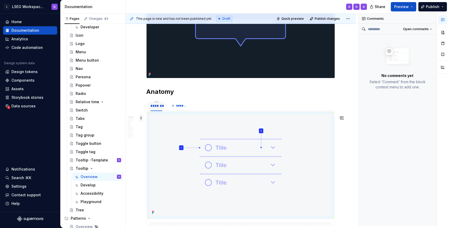
click at [142, 118] on span at bounding box center [141, 117] width 4 height 7
click at [159, 122] on img at bounding box center [240, 165] width 181 height 102
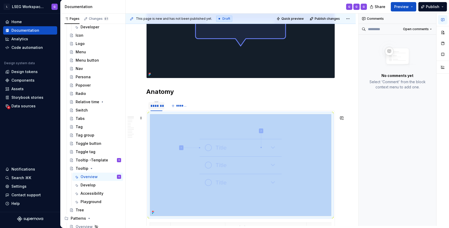
scroll to position [256, 0]
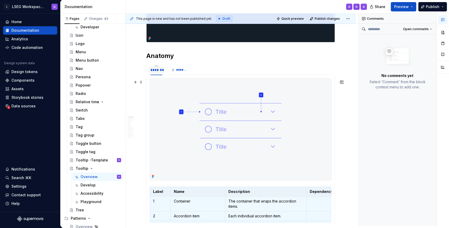
click at [150, 94] on div at bounding box center [241, 129] width 182 height 102
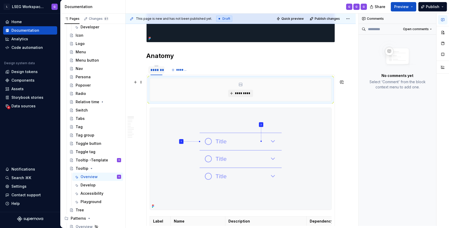
click at [241, 90] on div "*********" at bounding box center [240, 89] width 181 height 23
click at [242, 95] on span "*********" at bounding box center [243, 93] width 16 height 4
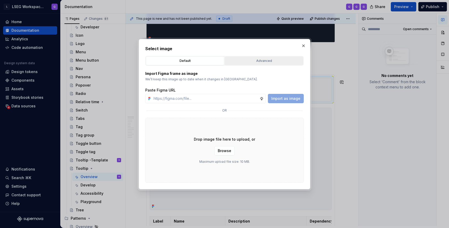
click at [265, 61] on div "Advanced" at bounding box center [264, 60] width 75 height 5
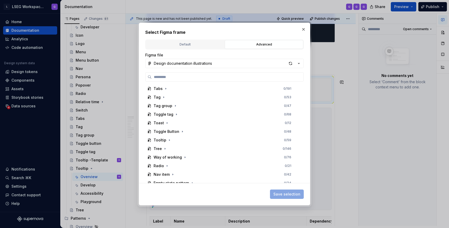
scroll to position [335, 0]
click at [167, 139] on icon "button" at bounding box center [169, 140] width 4 height 4
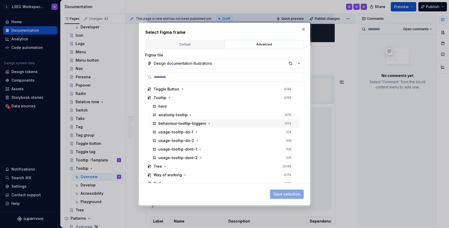
scroll to position [371, 0]
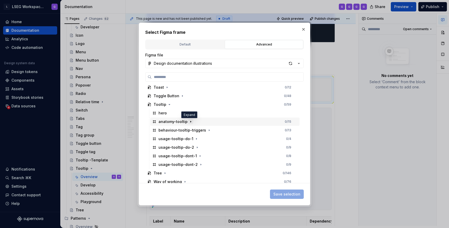
click at [189, 123] on icon "button" at bounding box center [191, 122] width 4 height 4
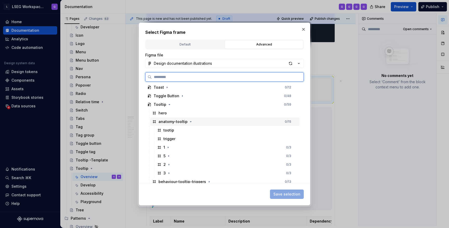
click at [168, 122] on div "anatomy-tooltip" at bounding box center [173, 121] width 29 height 5
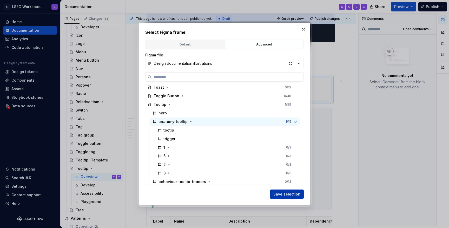
click at [287, 193] on span "Save selection" at bounding box center [287, 194] width 27 height 5
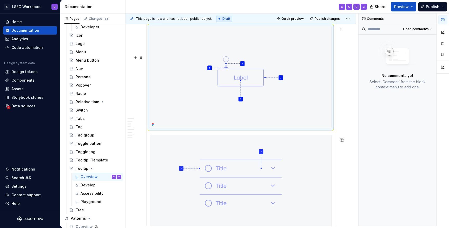
scroll to position [312, 0]
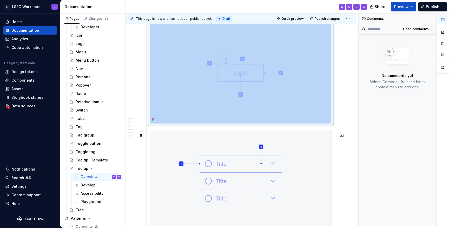
click at [232, 163] on img at bounding box center [240, 181] width 181 height 102
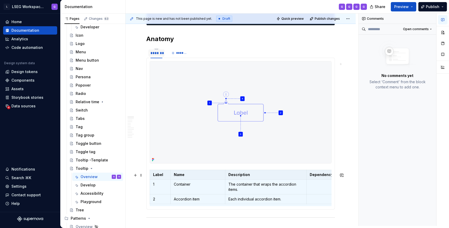
scroll to position [273, 0]
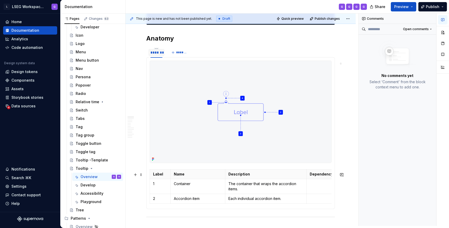
click at [155, 170] on section-item-column "Label Name Description Dependency 1 Container The container that wraps the acco…" at bounding box center [241, 133] width 182 height 145
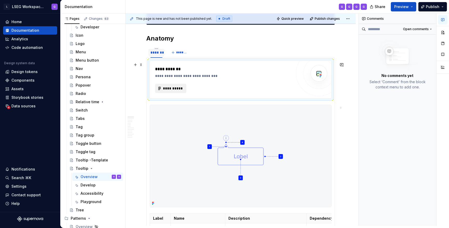
click at [174, 88] on span "**********" at bounding box center [173, 88] width 20 height 5
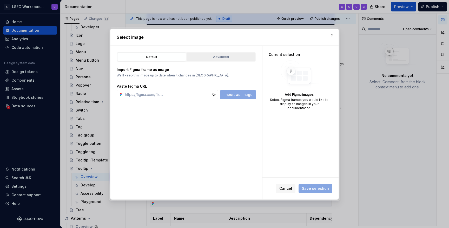
click at [207, 56] on div "Advanced" at bounding box center [221, 56] width 65 height 5
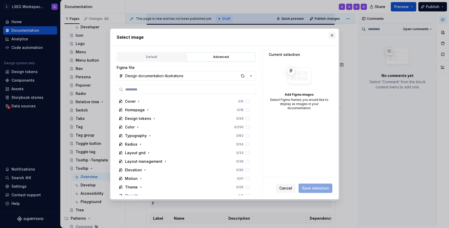
click at [330, 34] on button "button" at bounding box center [332, 35] width 7 height 7
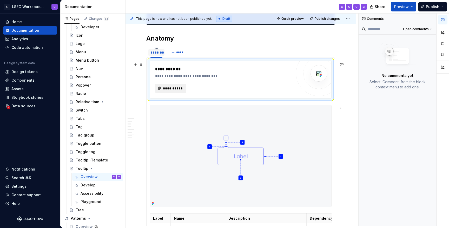
click at [173, 91] on span "**********" at bounding box center [173, 88] width 20 height 5
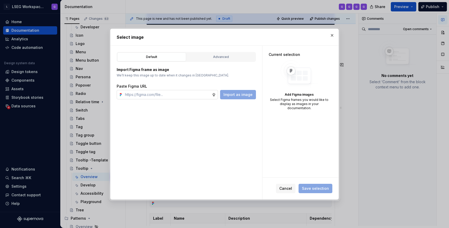
click at [195, 95] on input "text" at bounding box center [167, 94] width 89 height 9
click at [219, 55] on div "Advanced" at bounding box center [221, 56] width 65 height 5
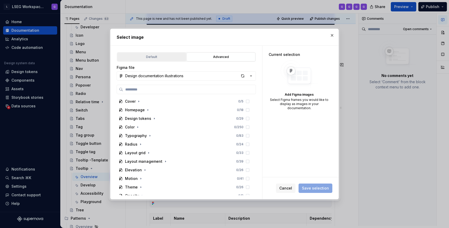
click at [167, 59] on div "Default" at bounding box center [151, 56] width 65 height 5
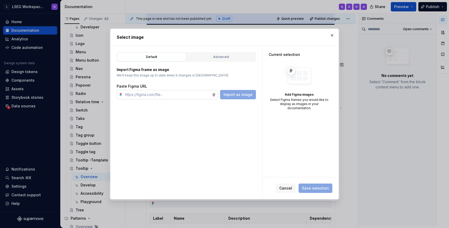
click at [159, 96] on input "text" at bounding box center [167, 94] width 89 height 9
click at [228, 96] on div "Import as image" at bounding box center [238, 94] width 36 height 9
click at [170, 99] on div "Default Advanced Import Figma frame as image We’ll keep this image up to date w…" at bounding box center [187, 123] width 152 height 154
click at [178, 93] on input "text" at bounding box center [167, 94] width 89 height 9
click at [209, 59] on div "Advanced" at bounding box center [221, 56] width 65 height 5
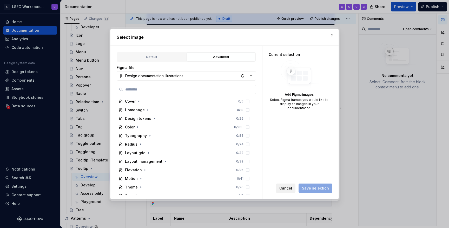
click at [290, 187] on span "Cancel" at bounding box center [286, 188] width 13 height 5
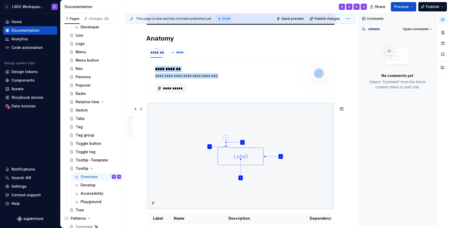
click at [216, 138] on img at bounding box center [240, 156] width 181 height 102
click at [169, 90] on span "**********" at bounding box center [173, 88] width 20 height 5
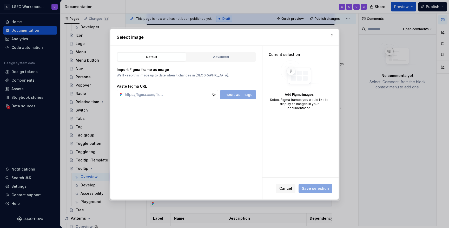
click at [228, 51] on div "Default Advanced Import Figma frame as image We’ll keep this image up to date w…" at bounding box center [187, 123] width 152 height 154
click at [219, 57] on div "Advanced" at bounding box center [221, 56] width 65 height 5
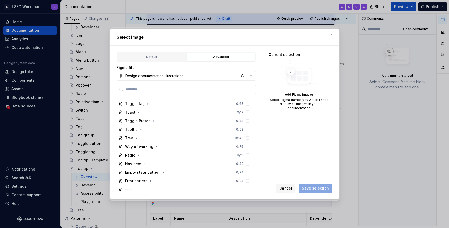
scroll to position [356, 0]
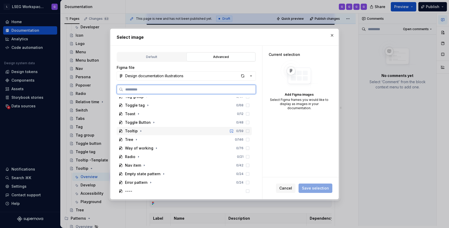
click at [117, 131] on div "Tooltip 0 / 59" at bounding box center [184, 131] width 135 height 8
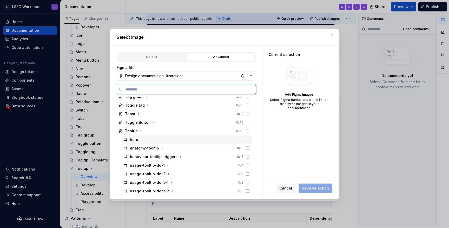
click at [133, 140] on div "hero" at bounding box center [134, 139] width 8 height 5
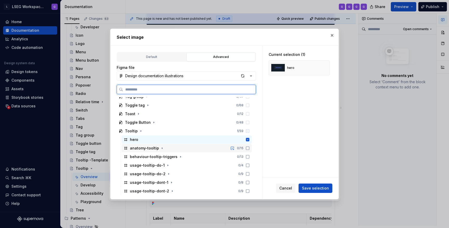
click at [166, 148] on div "anatomy-tooltip 0 / 15" at bounding box center [187, 148] width 130 height 8
click at [250, 140] on icon at bounding box center [248, 140] width 4 height 4
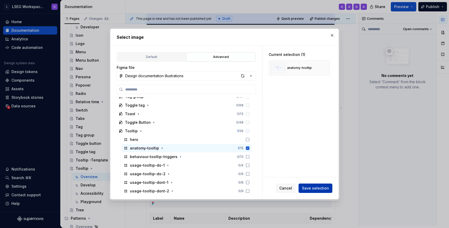
click at [320, 189] on span "Save selection" at bounding box center [315, 188] width 27 height 5
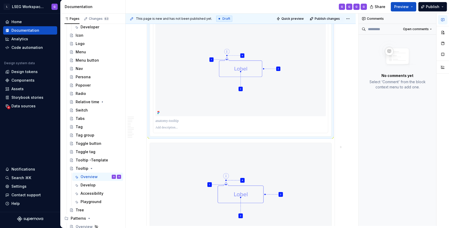
scroll to position [319, 0]
click at [381, 138] on div "Comments Open comments No comments yet Select ‘Comment’ from the block context …" at bounding box center [398, 120] width 78 height 212
click at [364, 130] on div "Comments Open comments No comments yet Select ‘Comment’ from the block context …" at bounding box center [398, 120] width 78 height 212
click at [183, 124] on p at bounding box center [240, 121] width 171 height 5
click at [215, 89] on img at bounding box center [240, 69] width 171 height 96
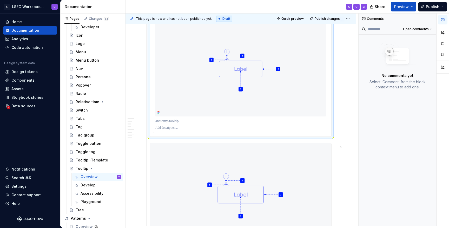
click at [159, 124] on p at bounding box center [240, 121] width 171 height 5
click at [160, 127] on div at bounding box center [240, 76] width 175 height 114
click at [160, 127] on div at bounding box center [240, 128] width 171 height 6
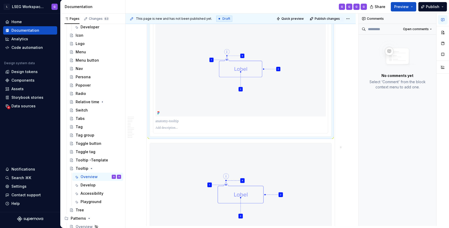
click at [193, 87] on img at bounding box center [240, 69] width 171 height 96
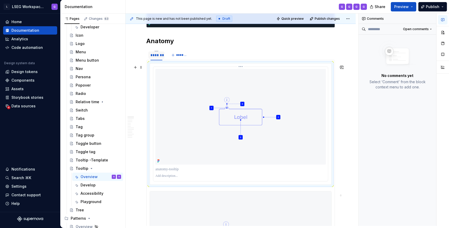
scroll to position [270, 0]
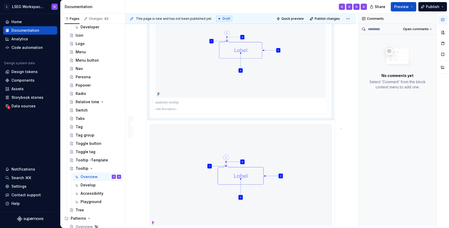
scroll to position [330, 0]
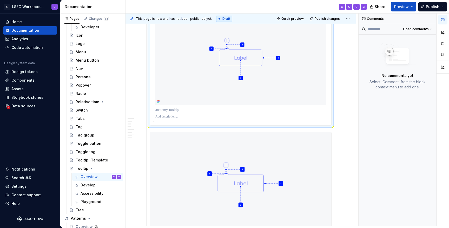
click at [174, 118] on p at bounding box center [240, 117] width 171 height 4
click at [176, 113] on p at bounding box center [240, 109] width 171 height 5
click at [174, 118] on p at bounding box center [240, 117] width 171 height 4
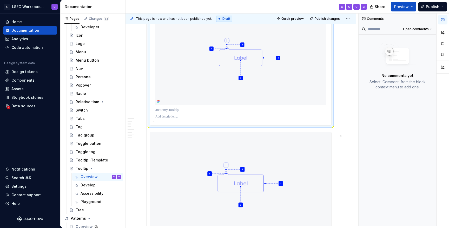
click at [179, 104] on img at bounding box center [240, 58] width 171 height 96
click at [158, 103] on icon at bounding box center [159, 102] width 4 height 4
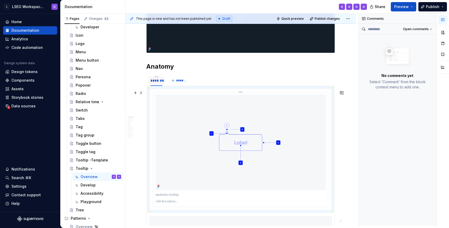
scroll to position [213, 0]
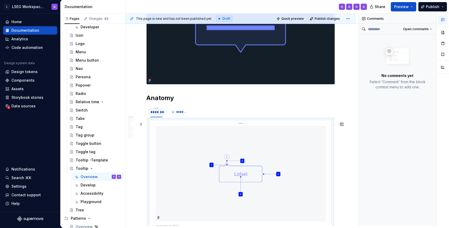
click at [181, 165] on img at bounding box center [240, 174] width 171 height 96
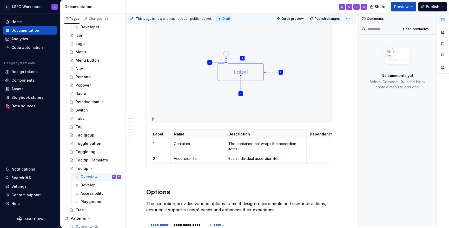
scroll to position [440, 0]
click at [207, 94] on img at bounding box center [240, 72] width 181 height 102
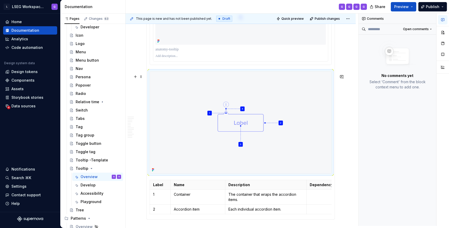
scroll to position [382, 0]
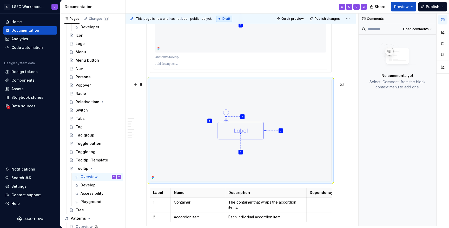
click at [199, 104] on img at bounding box center [240, 130] width 181 height 102
click at [199, 103] on img at bounding box center [240, 130] width 181 height 102
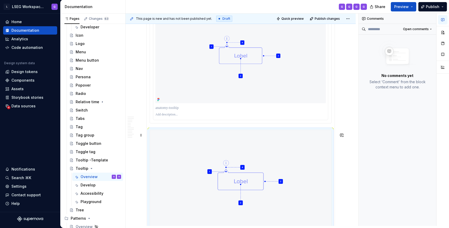
scroll to position [330, 0]
click at [206, 83] on img at bounding box center [240, 57] width 171 height 96
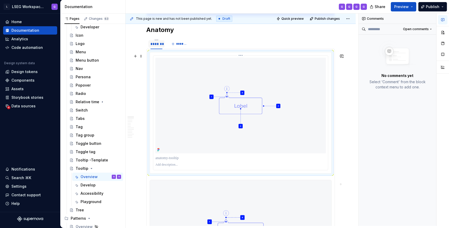
scroll to position [281, 0]
click at [206, 82] on img at bounding box center [240, 106] width 171 height 96
click at [232, 57] on div at bounding box center [240, 113] width 175 height 115
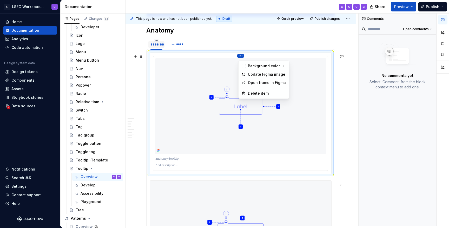
click at [241, 56] on html "L LSEG Workspace Design System G Home Documentation Analytics Code automation D…" at bounding box center [224, 114] width 449 height 228
click at [214, 127] on html "L LSEG Workspace Design System G Home Documentation Analytics Code automation D…" at bounding box center [224, 114] width 449 height 228
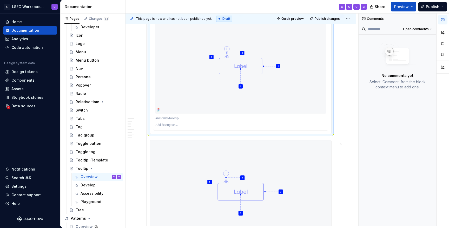
scroll to position [346, 0]
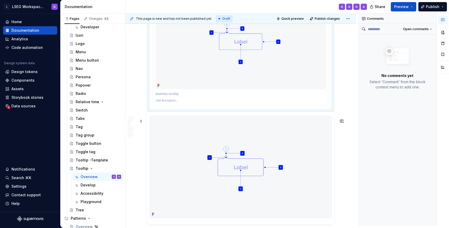
click at [150, 124] on div at bounding box center [241, 167] width 182 height 102
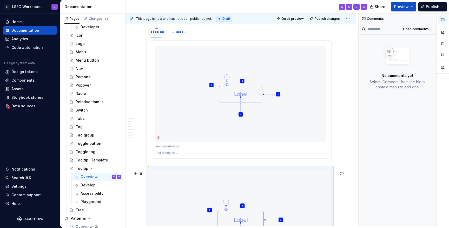
scroll to position [290, 0]
click at [223, 88] on img at bounding box center [240, 97] width 171 height 96
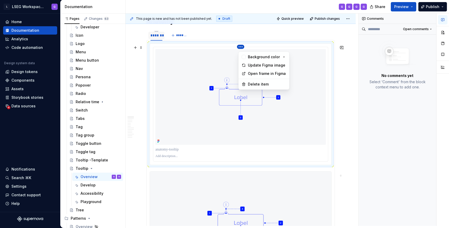
click at [242, 48] on html "L LSEG Workspace Design System G Home Documentation Analytics Code automation D…" at bounding box center [224, 114] width 449 height 228
click at [258, 85] on div "Delete item" at bounding box center [267, 84] width 38 height 5
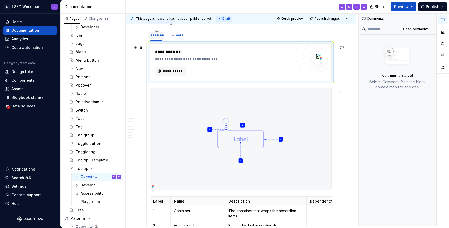
click at [165, 51] on div "**********" at bounding box center [224, 52] width 139 height 6
click at [141, 48] on span at bounding box center [141, 47] width 4 height 7
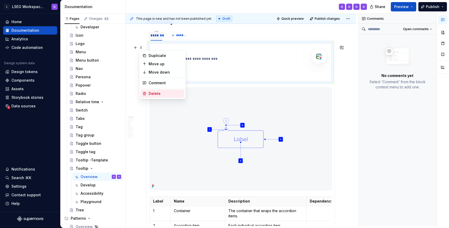
click at [156, 93] on div "Delete" at bounding box center [166, 93] width 34 height 5
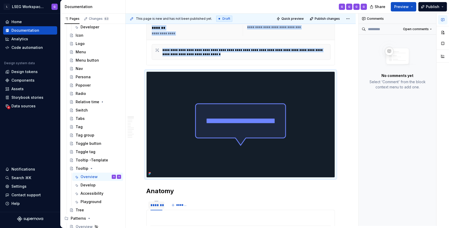
scroll to position [85, 0]
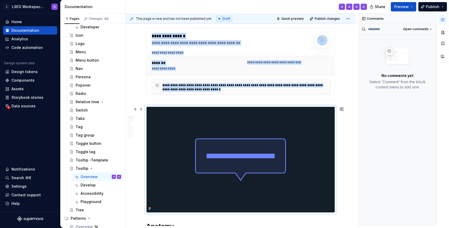
click at [164, 123] on img at bounding box center [241, 160] width 188 height 106
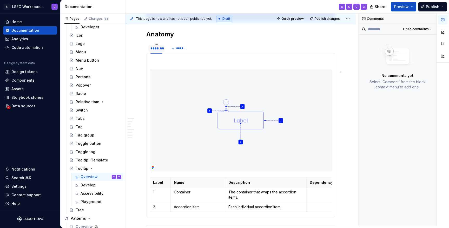
scroll to position [280, 0]
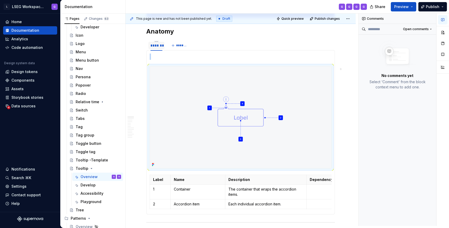
click at [164, 123] on img at bounding box center [240, 117] width 181 height 102
click at [162, 59] on p at bounding box center [241, 57] width 182 height 6
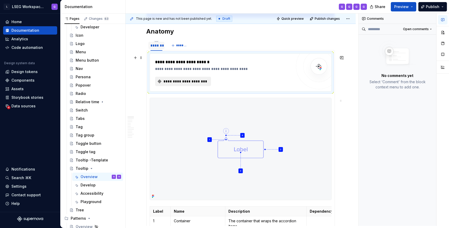
click at [196, 84] on span "**********" at bounding box center [185, 81] width 45 height 5
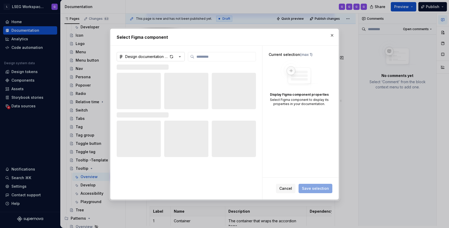
click at [180, 57] on icon "button" at bounding box center [179, 56] width 1 height 1
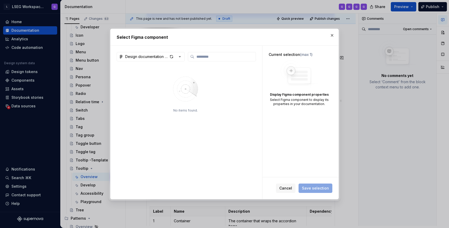
click at [229, 89] on div "Select Figma component Design documentation illustrations No items found. Curre…" at bounding box center [224, 114] width 449 height 228
click at [173, 56] on div "button" at bounding box center [171, 56] width 7 height 7
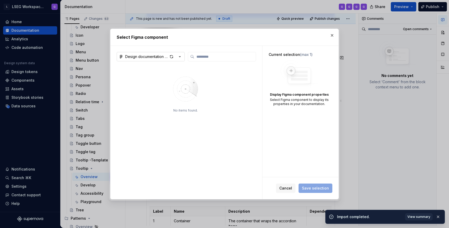
click at [183, 59] on button "Design documentation illustrations" at bounding box center [151, 56] width 68 height 9
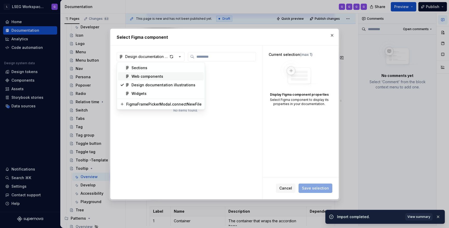
click at [211, 73] on div "Select Figma component Design documentation illustrations No items found. Curre…" at bounding box center [224, 114] width 449 height 228
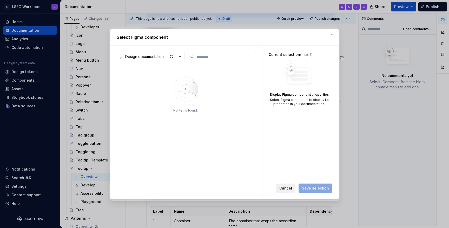
click at [289, 190] on span "Cancel" at bounding box center [286, 188] width 13 height 5
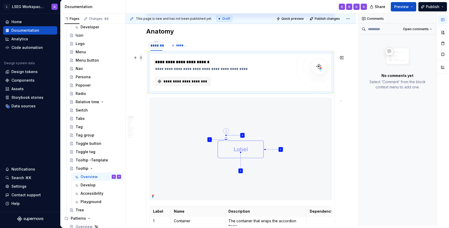
click at [141, 57] on span at bounding box center [141, 57] width 4 height 7
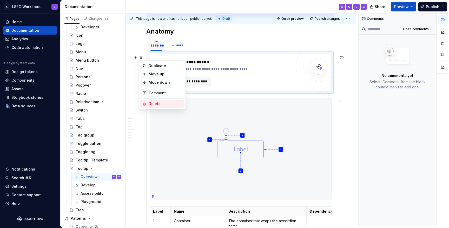
click at [156, 102] on div "Delete" at bounding box center [166, 103] width 34 height 5
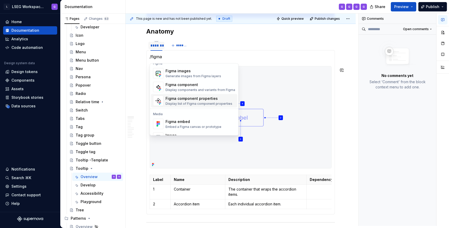
scroll to position [0, 0]
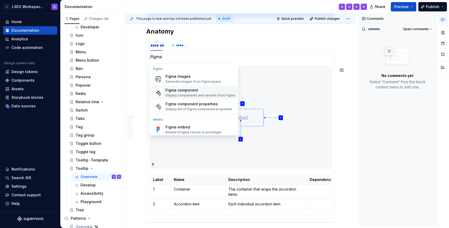
click at [198, 92] on div "Figma component" at bounding box center [201, 90] width 70 height 5
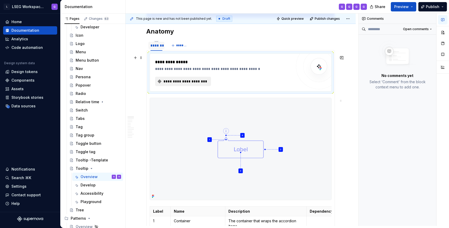
click at [192, 83] on span "**********" at bounding box center [185, 81] width 45 height 5
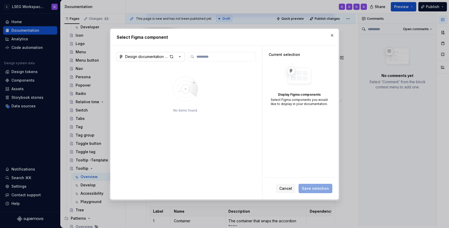
click at [179, 57] on icon "button" at bounding box center [179, 56] width 5 height 5
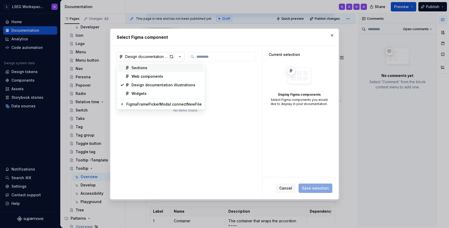
click at [172, 57] on div "Select Figma component Design documentation illustrations No items found. Curre…" at bounding box center [224, 114] width 449 height 228
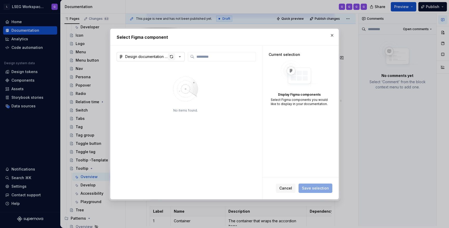
click at [172, 57] on div "button" at bounding box center [171, 56] width 7 height 7
click at [283, 189] on span "Cancel" at bounding box center [286, 188] width 13 height 5
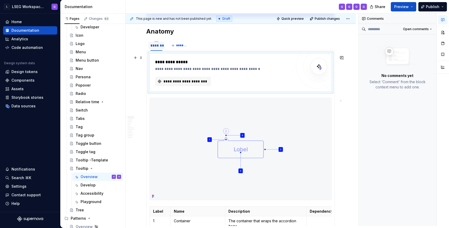
click at [174, 65] on div "**********" at bounding box center [224, 62] width 139 height 6
click at [141, 56] on span at bounding box center [141, 57] width 4 height 7
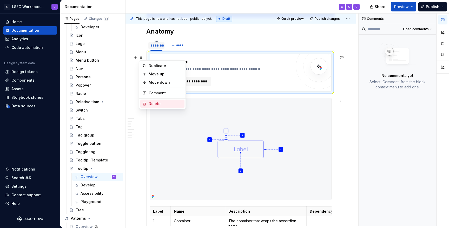
click at [163, 102] on div "Delete" at bounding box center [166, 103] width 34 height 5
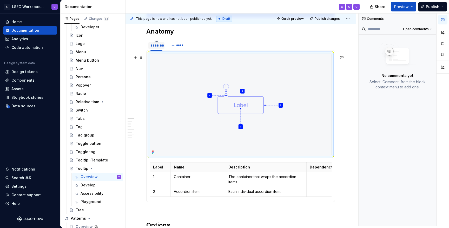
click at [178, 91] on img at bounding box center [240, 105] width 181 height 102
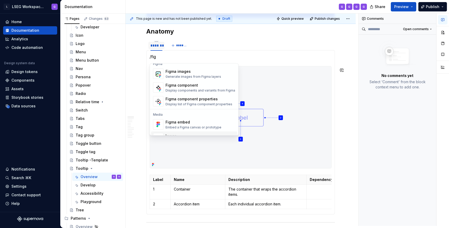
scroll to position [16, 0]
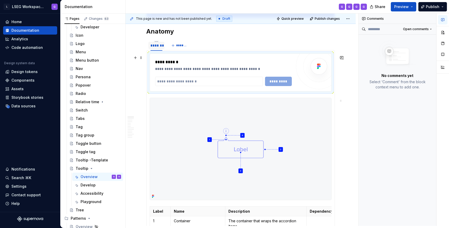
click at [274, 84] on div "*********" at bounding box center [223, 81] width 137 height 9
click at [275, 85] on div "*********" at bounding box center [223, 81] width 137 height 9
click at [227, 84] on input "text" at bounding box center [209, 81] width 108 height 9
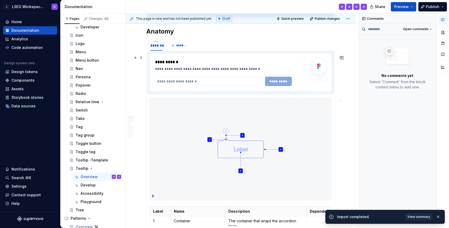
click at [242, 75] on div "**********" at bounding box center [223, 72] width 137 height 27
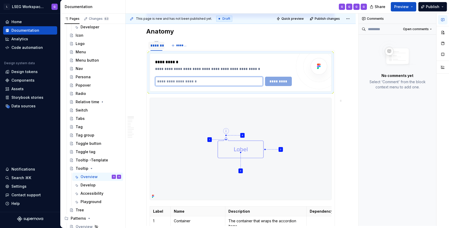
type textarea "*"
paste input "**********"
type input "**********"
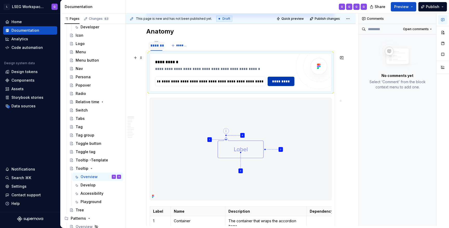
scroll to position [0, 0]
click at [278, 83] on span "*********" at bounding box center [281, 81] width 20 height 5
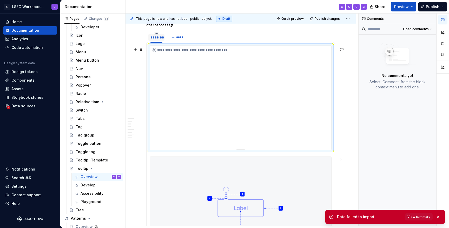
scroll to position [287, 0]
click at [283, 98] on div "**********" at bounding box center [240, 99] width 181 height 104
click at [327, 125] on div "**********" at bounding box center [240, 99] width 181 height 104
click at [284, 111] on div "**********" at bounding box center [240, 99] width 181 height 104
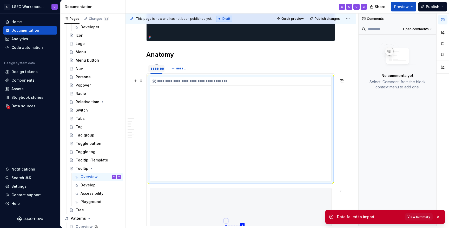
scroll to position [254, 0]
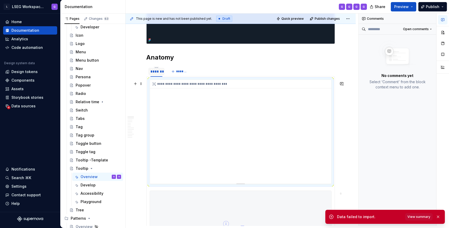
click at [252, 149] on div "**********" at bounding box center [240, 132] width 181 height 104
click at [252, 148] on div "**********" at bounding box center [240, 132] width 181 height 104
click at [326, 165] on div "**********" at bounding box center [240, 132] width 181 height 104
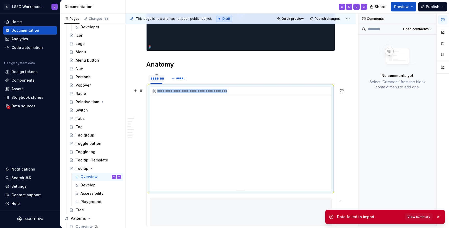
scroll to position [250, 0]
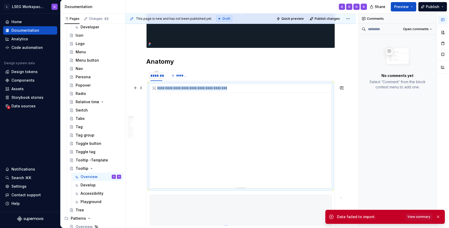
click at [177, 119] on div "**********" at bounding box center [240, 136] width 181 height 104
click at [209, 100] on div "**********" at bounding box center [240, 136] width 181 height 104
click at [141, 87] on span at bounding box center [141, 87] width 4 height 7
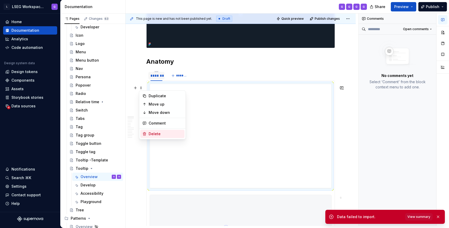
click at [161, 132] on div "Delete" at bounding box center [166, 133] width 34 height 5
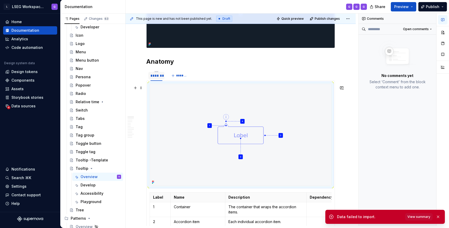
scroll to position [290, 0]
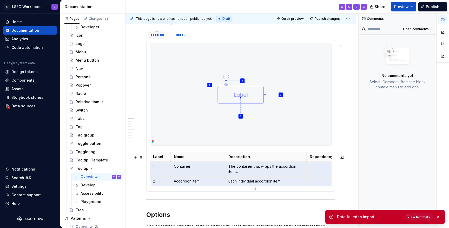
drag, startPoint x: 153, startPoint y: 168, endPoint x: 318, endPoint y: 184, distance: 165.8
click at [318, 184] on tbody "Label Name Description Dependency 1 Container The container that wraps the acco…" at bounding box center [255, 169] width 211 height 34
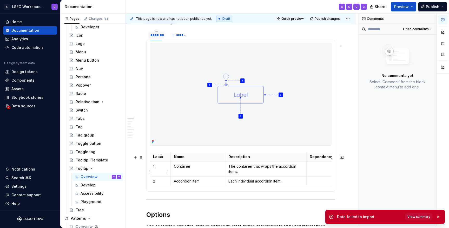
click at [152, 170] on td "1" at bounding box center [160, 168] width 21 height 15
click at [314, 184] on p at bounding box center [334, 181] width 48 height 5
click at [152, 170] on td "1" at bounding box center [160, 168] width 21 height 15
click at [321, 183] on p at bounding box center [334, 181] width 48 height 5
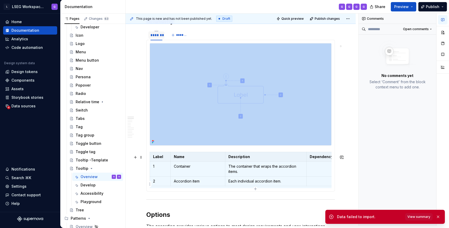
click at [321, 183] on p at bounding box center [334, 181] width 48 height 5
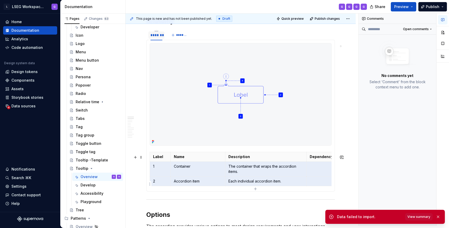
drag, startPoint x: 153, startPoint y: 170, endPoint x: 322, endPoint y: 183, distance: 170.1
click at [322, 183] on tbody "Label Name Description Dependency 1 Container The container that wraps the acco…" at bounding box center [255, 169] width 211 height 34
drag, startPoint x: 153, startPoint y: 170, endPoint x: 312, endPoint y: 182, distance: 159.6
click at [312, 182] on tbody "Label Name Description Dependency 1 Container The container that wraps the acco…" at bounding box center [255, 169] width 211 height 34
drag, startPoint x: 152, startPoint y: 170, endPoint x: 320, endPoint y: 181, distance: 169.1
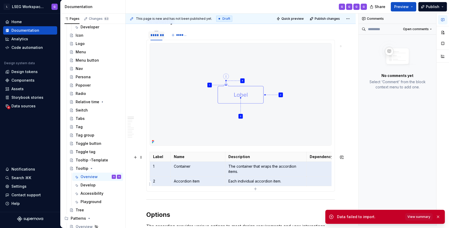
click at [320, 181] on tbody "Label Name Description Dependency 1 Container The container that wraps the acco…" at bounding box center [255, 169] width 211 height 34
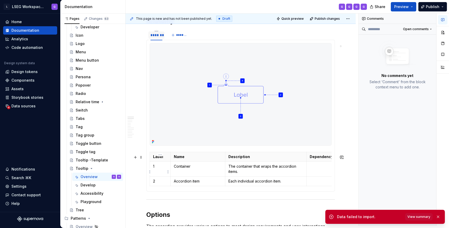
click at [164, 169] on p "1" at bounding box center [160, 166] width 14 height 5
click at [150, 185] on html "L LSEG Workspace Design System G Home Documentation Analytics Code automation D…" at bounding box center [224, 114] width 449 height 228
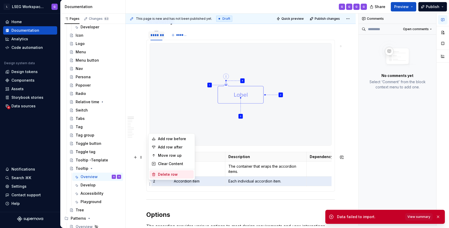
click at [158, 176] on div "Delete row" at bounding box center [175, 174] width 34 height 5
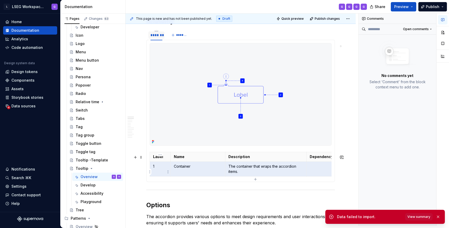
drag, startPoint x: 317, startPoint y: 171, endPoint x: 159, endPoint y: 171, distance: 158.1
click at [159, 171] on tr "1 Container The container that wraps the accordion items." at bounding box center [255, 168] width 211 height 15
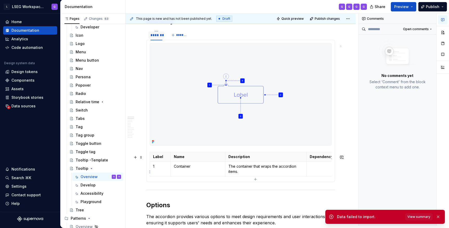
click at [319, 172] on td at bounding box center [334, 168] width 55 height 15
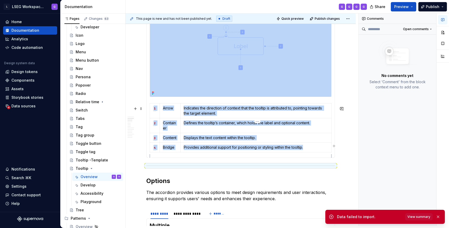
scroll to position [343, 0]
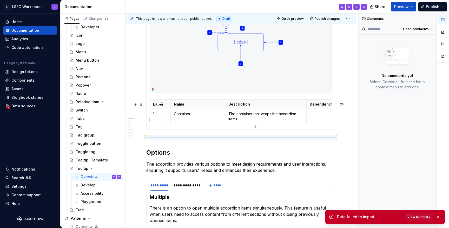
click at [156, 121] on td "1" at bounding box center [160, 116] width 21 height 15
click at [326, 122] on td at bounding box center [334, 116] width 55 height 15
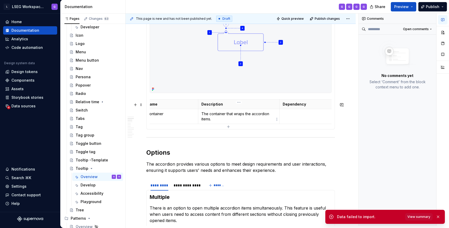
scroll to position [0, 0]
click at [324, 105] on p "Dependency" at bounding box center [334, 104] width 48 height 5
click at [308, 102] on html "L LSEG Workspace Design System G Home Documentation Analytics Code automation D…" at bounding box center [224, 114] width 449 height 228
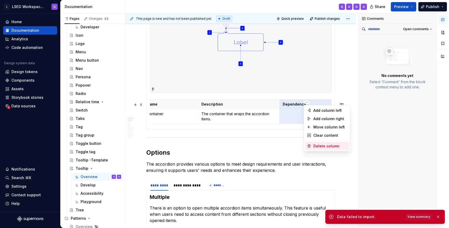
click at [329, 146] on div "Delete column" at bounding box center [331, 146] width 34 height 5
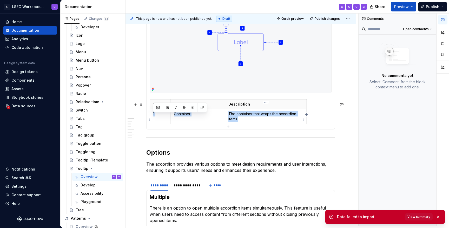
click at [303, 122] on p "The container that wraps the accordion items." at bounding box center [266, 116] width 75 height 10
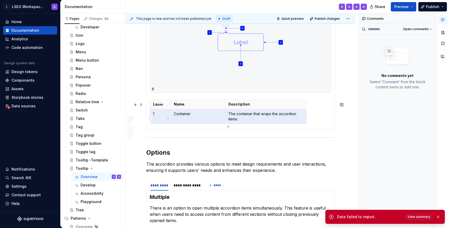
drag, startPoint x: 243, startPoint y: 122, endPoint x: 157, endPoint y: 120, distance: 85.3
click at [157, 120] on tr "1 Container The container that wraps the accordion items." at bounding box center [228, 116] width 157 height 15
drag, startPoint x: 153, startPoint y: 118, endPoint x: 249, endPoint y: 117, distance: 96.7
click at [250, 117] on tr "1 Container The container that wraps the accordion items." at bounding box center [228, 116] width 157 height 15
drag, startPoint x: 153, startPoint y: 117, endPoint x: 274, endPoint y: 120, distance: 121.5
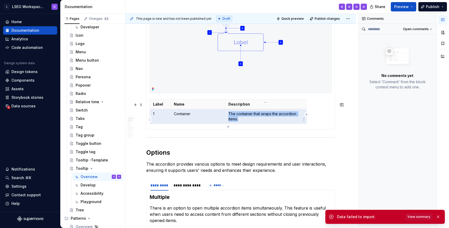
click at [274, 120] on tr "1 Container The container that wraps the accordion items." at bounding box center [228, 116] width 157 height 15
drag, startPoint x: 152, startPoint y: 119, endPoint x: 258, endPoint y: 115, distance: 105.9
click at [258, 115] on tr "1 Container The container that wraps the accordion items." at bounding box center [228, 116] width 157 height 15
drag, startPoint x: 248, startPoint y: 122, endPoint x: 157, endPoint y: 120, distance: 91.0
click at [157, 120] on tr "1 Container The container that wraps the accordion items." at bounding box center [228, 116] width 157 height 15
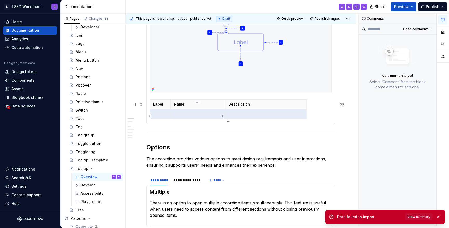
click at [203, 116] on p at bounding box center [198, 113] width 48 height 5
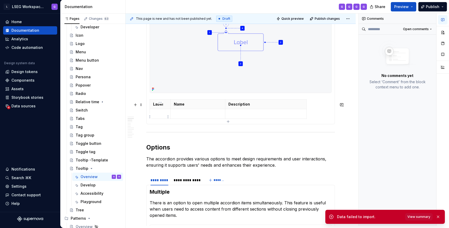
click at [163, 116] on p at bounding box center [160, 113] width 14 height 5
click at [159, 116] on p at bounding box center [160, 113] width 14 height 5
drag, startPoint x: 157, startPoint y: 117, endPoint x: 260, endPoint y: 118, distance: 103.2
click at [261, 118] on tr at bounding box center [228, 114] width 157 height 10
click at [248, 116] on p at bounding box center [266, 113] width 75 height 5
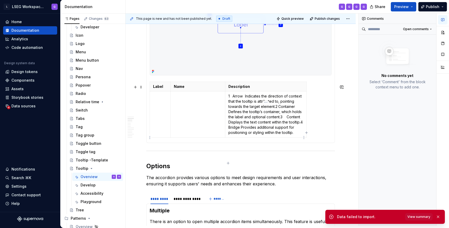
scroll to position [362, 0]
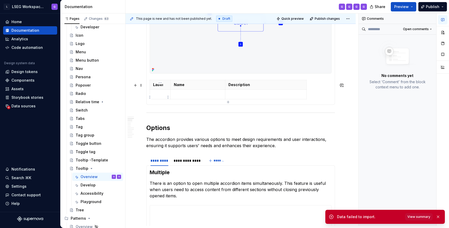
click at [159, 96] on p at bounding box center [160, 94] width 14 height 5
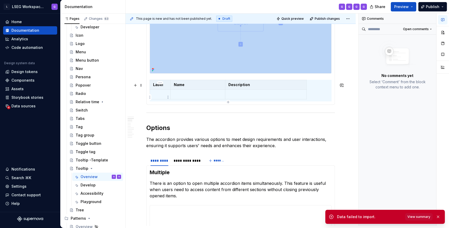
click at [162, 97] on p at bounding box center [160, 94] width 14 height 5
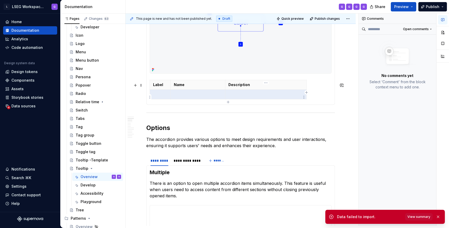
drag, startPoint x: 163, startPoint y: 96, endPoint x: 243, endPoint y: 95, distance: 80.6
click at [243, 95] on tr at bounding box center [228, 94] width 157 height 10
drag, startPoint x: 157, startPoint y: 97, endPoint x: 245, endPoint y: 96, distance: 87.6
click at [245, 96] on tr at bounding box center [228, 94] width 157 height 10
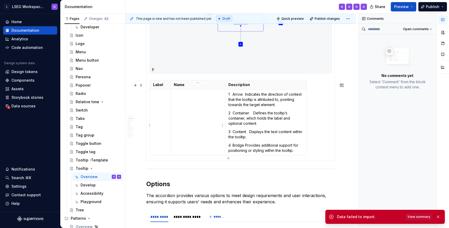
click at [182, 101] on td at bounding box center [198, 122] width 55 height 66
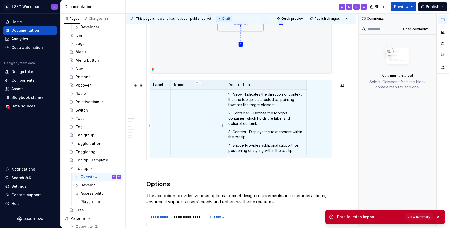
click at [181, 110] on td at bounding box center [198, 122] width 55 height 66
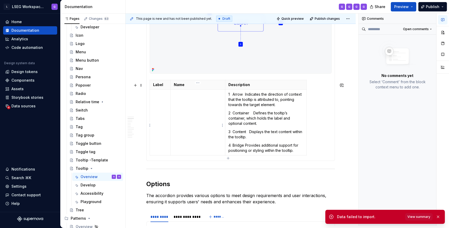
click at [181, 110] on td at bounding box center [198, 122] width 55 height 66
click at [149, 87] on html "L LSEG Workspace Design System G Home Documentation Analytics Code automation D…" at bounding box center [224, 114] width 449 height 228
click at [161, 79] on section-item-column "Label Name Description 1 Arrow Indicates the direction of context that the tool…" at bounding box center [241, 64] width 182 height 186
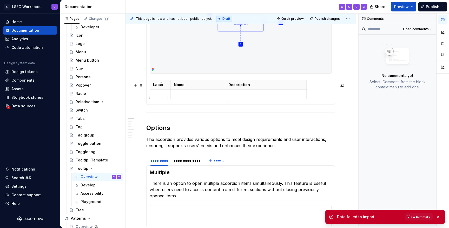
click at [157, 97] on p at bounding box center [160, 94] width 14 height 5
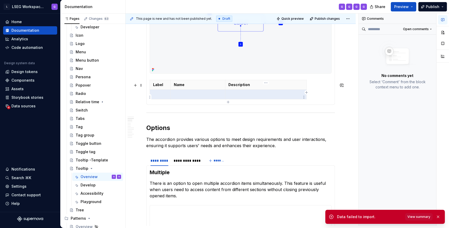
drag, startPoint x: 157, startPoint y: 98, endPoint x: 237, endPoint y: 98, distance: 79.8
click at [237, 98] on tr at bounding box center [228, 94] width 157 height 10
drag, startPoint x: 161, startPoint y: 98, endPoint x: 246, endPoint y: 98, distance: 85.3
click at [246, 98] on tr at bounding box center [228, 94] width 157 height 10
drag, startPoint x: 158, startPoint y: 98, endPoint x: 246, endPoint y: 98, distance: 87.4
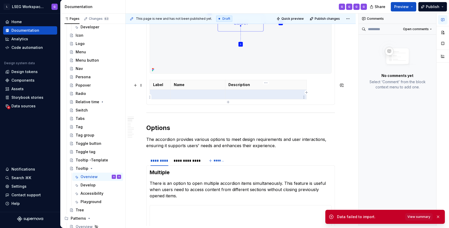
click at [246, 98] on tr at bounding box center [228, 94] width 157 height 10
drag, startPoint x: 159, startPoint y: 95, endPoint x: 243, endPoint y: 95, distance: 84.2
click at [243, 95] on tr at bounding box center [228, 94] width 157 height 10
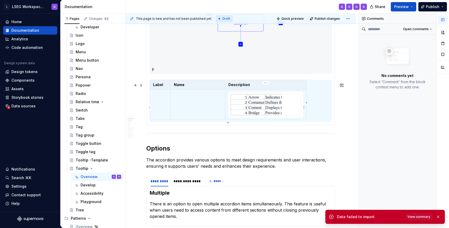
click at [249, 106] on img at bounding box center [256, 104] width 51 height 21
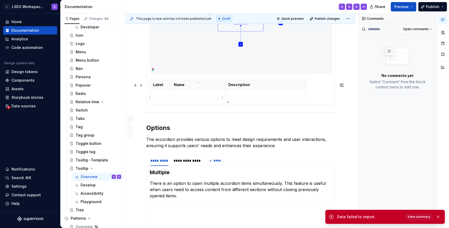
click at [181, 94] on td at bounding box center [198, 94] width 55 height 10
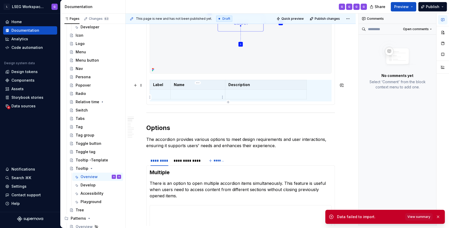
click at [189, 95] on p at bounding box center [198, 94] width 48 height 5
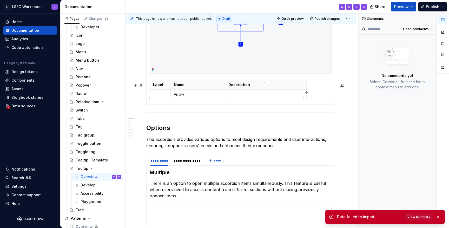
click at [235, 97] on p at bounding box center [266, 94] width 75 height 5
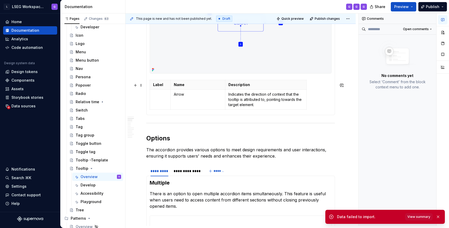
click at [160, 101] on td at bounding box center [160, 99] width 21 height 20
click at [276, 107] on p "Indicates the direction of context that the tooltip is attributed to, pointing …" at bounding box center [266, 100] width 75 height 16
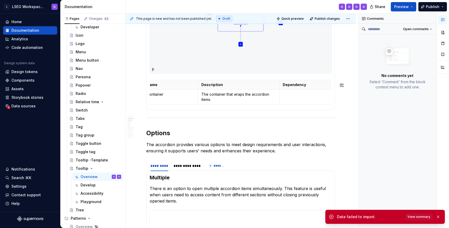
scroll to position [0, 0]
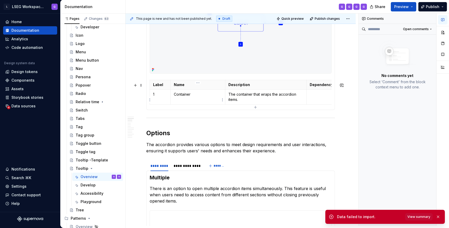
click at [179, 97] on p "Container" at bounding box center [198, 94] width 48 height 5
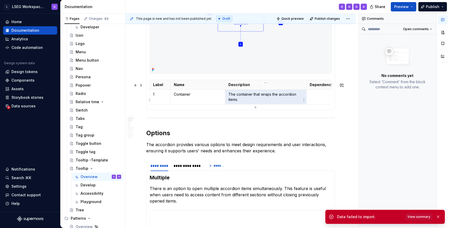
drag, startPoint x: 240, startPoint y: 103, endPoint x: 229, endPoint y: 100, distance: 11.9
click at [229, 99] on p "The container that wraps the accordion items." at bounding box center [266, 97] width 75 height 10
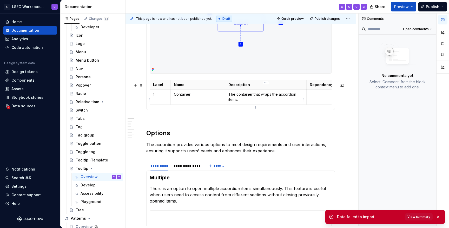
click at [252, 102] on p "The container that wraps the accordion items." at bounding box center [266, 97] width 75 height 10
drag, startPoint x: 242, startPoint y: 103, endPoint x: 228, endPoint y: 98, distance: 14.9
click at [228, 99] on td "The container that wraps the accordion items." at bounding box center [266, 96] width 82 height 15
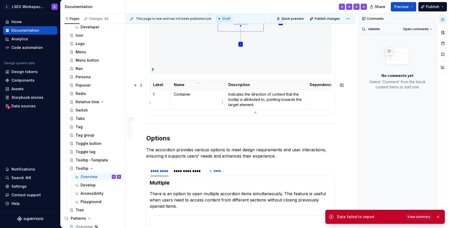
click at [183, 100] on td "Container" at bounding box center [198, 99] width 55 height 20
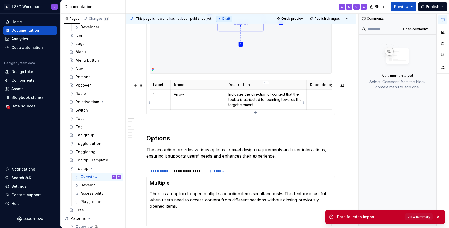
click at [280, 105] on p "Indicates the direction of context that the tooltip is attributed to, pointing …" at bounding box center [266, 100] width 75 height 16
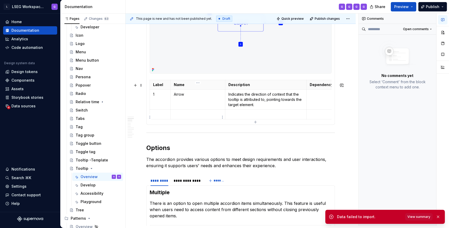
click at [183, 117] on p at bounding box center [198, 114] width 48 height 5
click at [246, 117] on p at bounding box center [266, 114] width 75 height 5
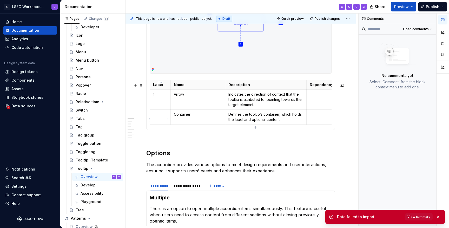
click at [160, 116] on p at bounding box center [160, 114] width 14 height 5
click at [211, 123] on td "Container" at bounding box center [198, 116] width 55 height 15
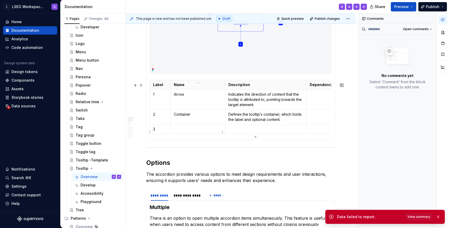
click at [189, 132] on p at bounding box center [198, 129] width 48 height 5
click at [243, 131] on p at bounding box center [266, 129] width 75 height 5
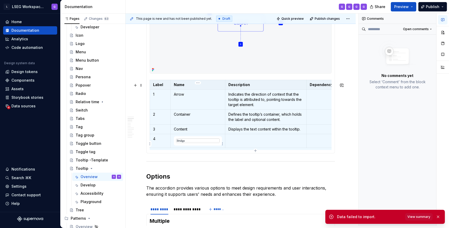
drag, startPoint x: 194, startPoint y: 145, endPoint x: 192, endPoint y: 142, distance: 3.3
click at [192, 142] on div at bounding box center [198, 140] width 44 height 5
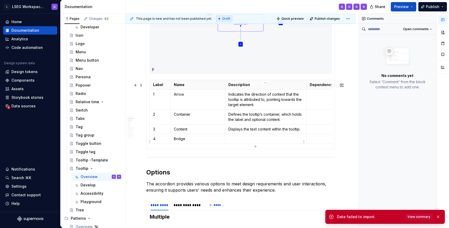
click at [248, 141] on p at bounding box center [266, 138] width 75 height 5
click at [248, 140] on p at bounding box center [266, 138] width 75 height 5
click at [245, 141] on p at bounding box center [266, 138] width 75 height 5
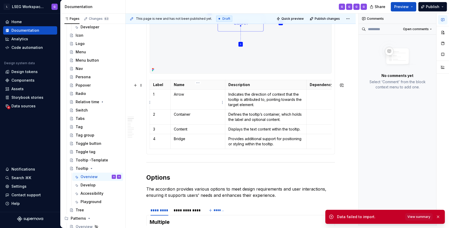
click at [194, 105] on td "Arrow" at bounding box center [198, 99] width 55 height 20
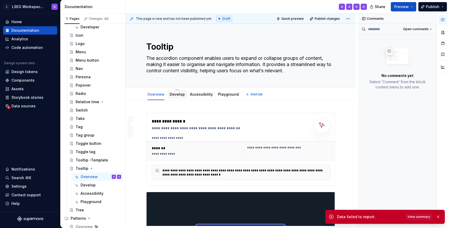
click at [176, 96] on link "Develop" at bounding box center [177, 94] width 15 height 4
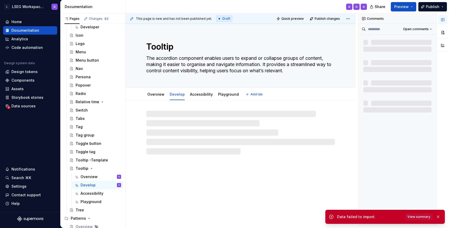
click at [176, 96] on link "Develop" at bounding box center [177, 94] width 15 height 4
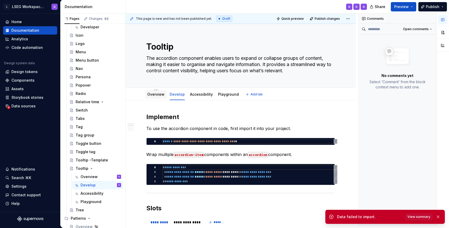
click at [161, 94] on link "Overview" at bounding box center [155, 94] width 17 height 4
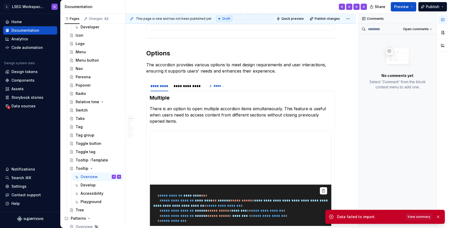
scroll to position [482, 0]
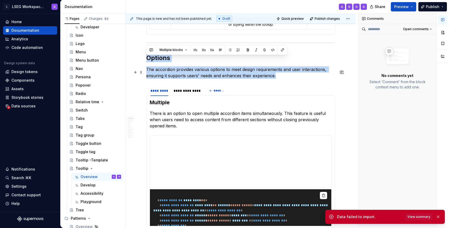
drag, startPoint x: 148, startPoint y: 62, endPoint x: 285, endPoint y: 77, distance: 137.7
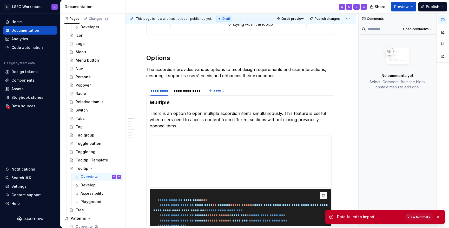
type textarea "*"
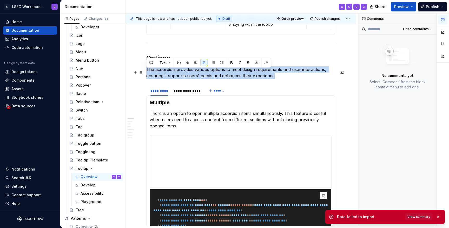
drag, startPoint x: 274, startPoint y: 78, endPoint x: 144, endPoint y: 73, distance: 130.6
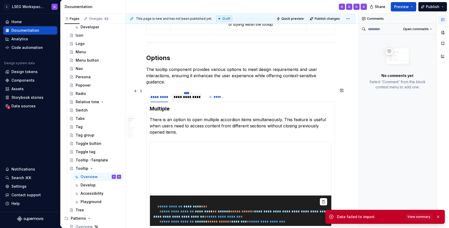
click at [188, 89] on html "L LSEG Workspace Design System G Home Documentation Analytics Code automation D…" at bounding box center [224, 114] width 449 height 228
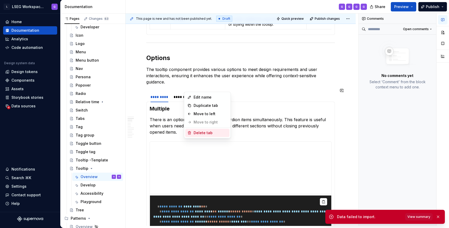
click at [203, 132] on div "Delete tab" at bounding box center [211, 132] width 34 height 5
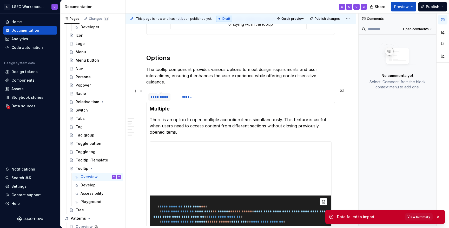
click at [160, 94] on div "*********" at bounding box center [160, 96] width 18 height 5
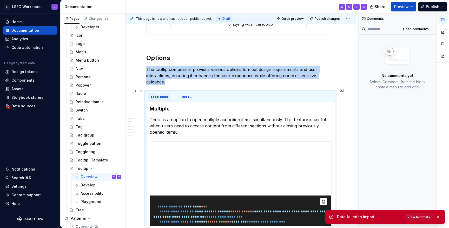
click at [160, 94] on div "*********" at bounding box center [160, 96] width 18 height 5
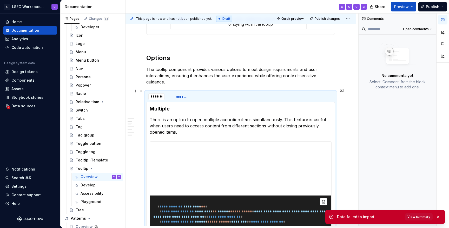
type input "********"
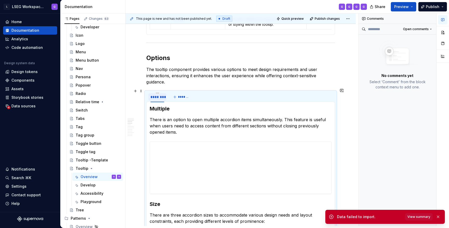
type textarea "*"
click at [160, 94] on div "********" at bounding box center [158, 96] width 14 height 5
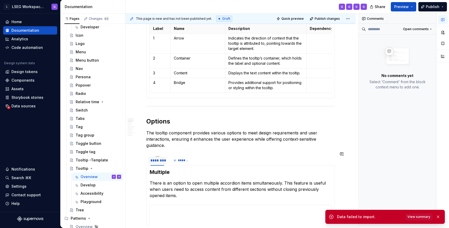
scroll to position [422, 0]
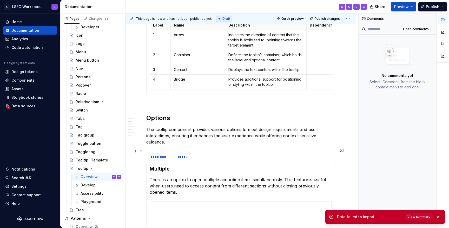
click at [159, 154] on div "********" at bounding box center [158, 156] width 14 height 5
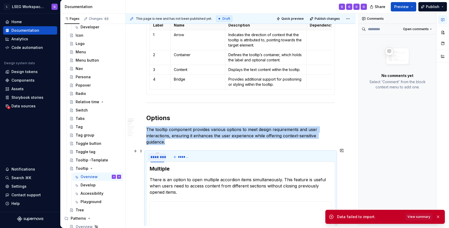
click at [159, 154] on div "********" at bounding box center [158, 156] width 14 height 5
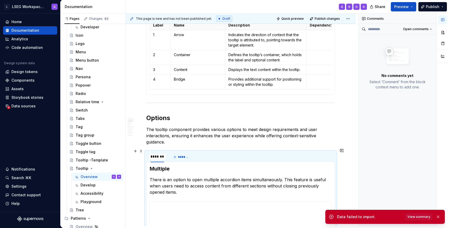
type input "*******"
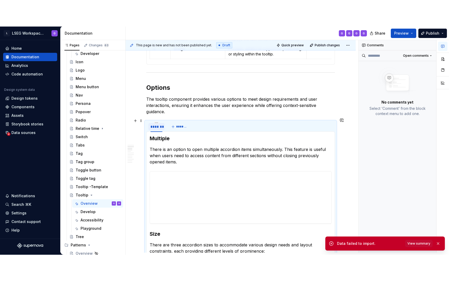
scroll to position [477, 0]
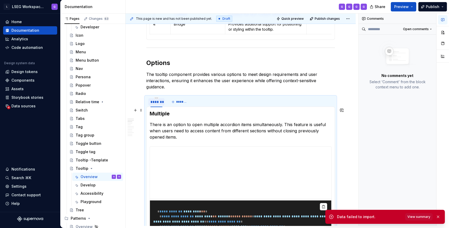
click at [157, 110] on h3 "Multiple" at bounding box center [241, 113] width 182 height 7
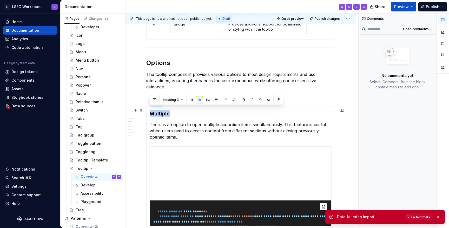
click at [157, 110] on h3 "Multiple" at bounding box center [241, 113] width 182 height 7
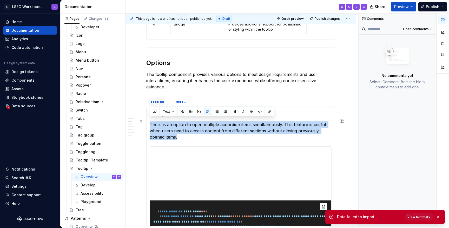
drag, startPoint x: 162, startPoint y: 135, endPoint x: 148, endPoint y: 122, distance: 19.2
drag, startPoint x: 164, startPoint y: 135, endPoint x: 148, endPoint y: 122, distance: 20.5
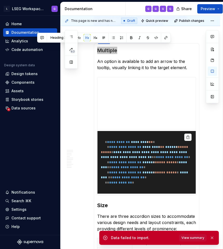
scroll to position [490, 0]
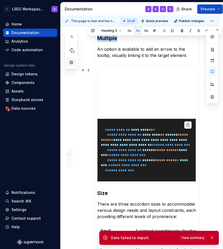
click at [72, 62] on button "button" at bounding box center [71, 62] width 9 height 9
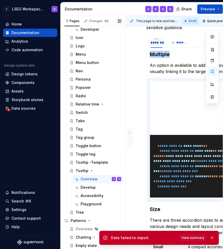
scroll to position [496, 0]
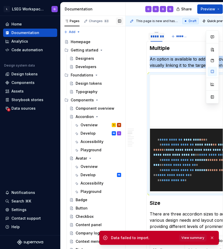
click at [119, 18] on button "button" at bounding box center [119, 20] width 7 height 7
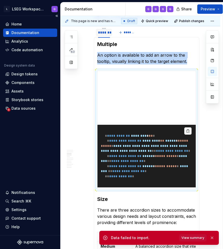
scroll to position [490, 0]
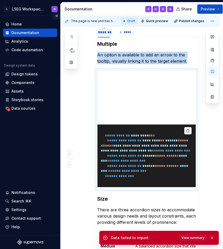
click at [57, 16] on button "Collapse sidebar" at bounding box center [56, 15] width 7 height 7
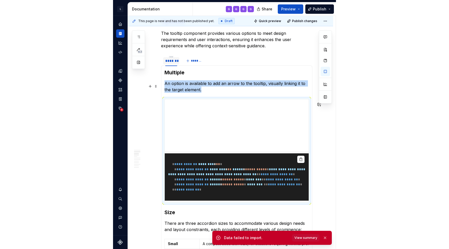
scroll to position [483, 0]
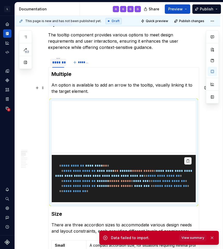
click at [94, 92] on p "An option is available to add an arrow to the tooltip, visually linking it to t…" at bounding box center [123, 88] width 145 height 12
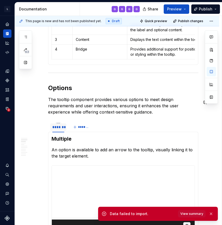
scroll to position [439, 0]
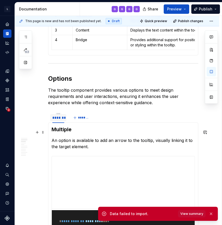
click at [59, 129] on h3 "Multiple" at bounding box center [122, 129] width 143 height 7
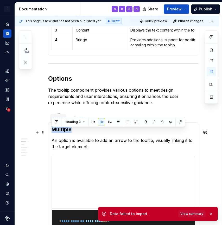
click at [57, 132] on h3 "Multiple" at bounding box center [122, 129] width 143 height 7
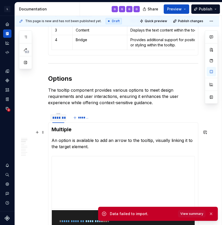
click at [77, 133] on h3 "Multiple" at bounding box center [122, 129] width 143 height 7
click at [72, 133] on h3 "Multiple" at bounding box center [122, 129] width 143 height 7
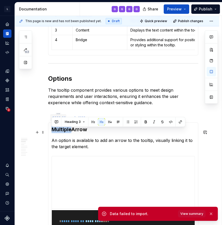
drag, startPoint x: 72, startPoint y: 134, endPoint x: 51, endPoint y: 133, distance: 20.6
click at [51, 133] on h3 "MultipleArrow" at bounding box center [122, 129] width 143 height 7
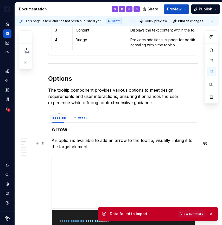
click at [91, 150] on p "An option is available to add an arrow to the tooltip, visually linking it to t…" at bounding box center [122, 143] width 143 height 12
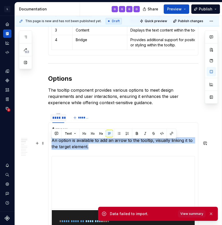
drag, startPoint x: 89, startPoint y: 151, endPoint x: 50, endPoint y: 145, distance: 40.2
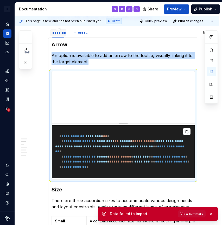
scroll to position [535, 0]
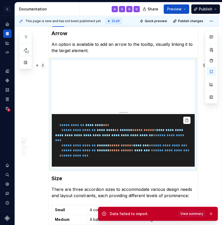
click at [43, 64] on span at bounding box center [43, 65] width 4 height 7
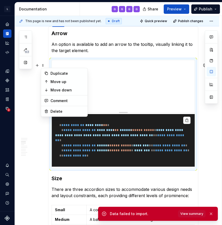
click at [126, 146] on pre "**********" at bounding box center [123, 140] width 143 height 53
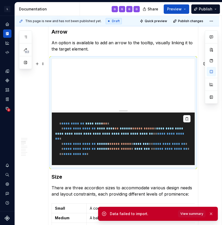
scroll to position [523, 0]
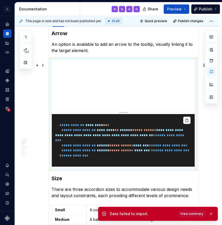
click at [90, 125] on pre "**********" at bounding box center [123, 140] width 143 height 53
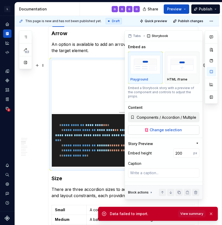
click at [176, 129] on button "Change selection" at bounding box center [163, 129] width 71 height 9
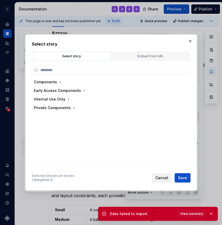
click at [158, 178] on span "Cancel" at bounding box center [161, 177] width 13 height 5
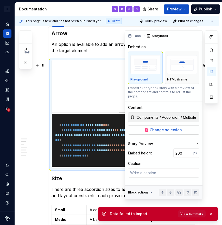
click at [165, 127] on span "Change selection" at bounding box center [166, 129] width 32 height 5
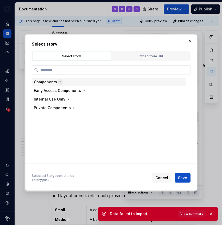
click at [59, 82] on icon "button" at bounding box center [59, 82] width 1 height 1
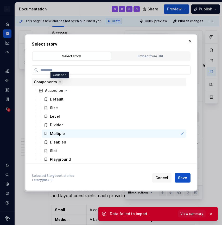
click at [59, 82] on icon "button" at bounding box center [59, 82] width 1 height 1
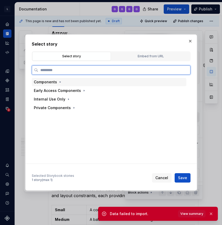
click at [54, 84] on div "Components" at bounding box center [45, 81] width 23 height 5
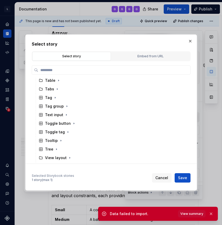
scroll to position [522, 0]
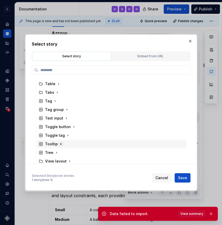
click at [59, 143] on icon "button" at bounding box center [61, 144] width 4 height 4
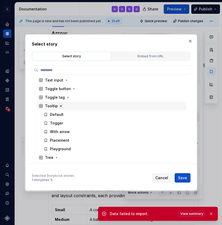
scroll to position [561, 0]
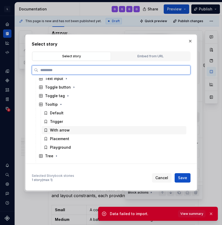
click at [62, 131] on div "With arrow" at bounding box center [60, 129] width 20 height 5
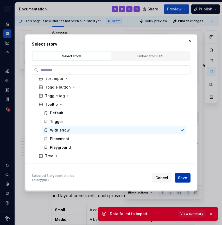
click at [187, 179] on button "Save" at bounding box center [182, 177] width 16 height 9
type textarea "*"
type input "Components / Tooltip / With arrow"
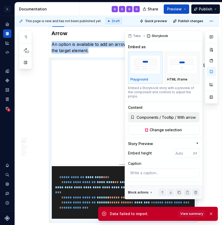
scroll to position [531, 0]
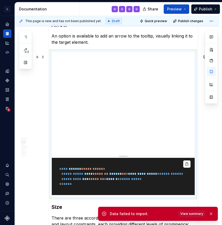
click at [117, 159] on div "**********" at bounding box center [123, 176] width 143 height 41
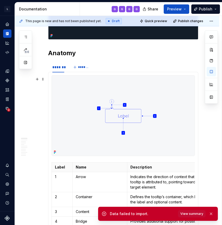
scroll to position [237, 0]
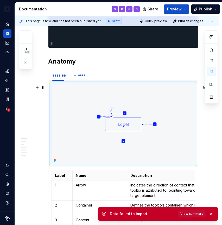
click at [152, 115] on img at bounding box center [123, 124] width 143 height 80
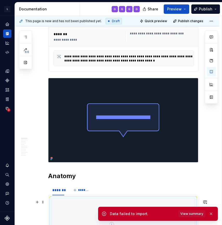
scroll to position [116, 0]
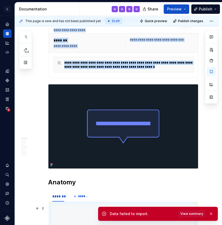
click at [189, 120] on img at bounding box center [123, 126] width 150 height 84
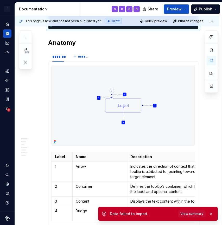
scroll to position [263, 0]
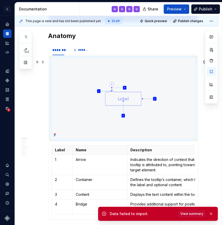
click at [180, 116] on img at bounding box center [123, 98] width 143 height 80
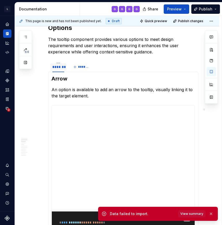
scroll to position [479, 0]
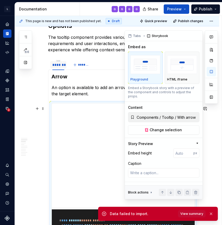
click at [214, 143] on div at bounding box center [211, 114] width 13 height 168
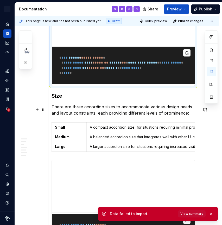
scroll to position [642, 0]
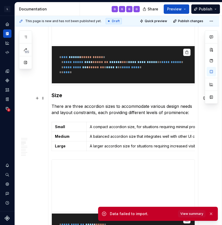
click at [62, 99] on h3 "Size" at bounding box center [122, 95] width 143 height 7
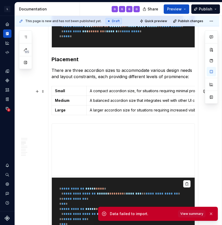
scroll to position [667, 0]
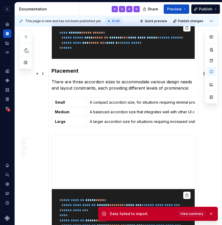
click at [83, 74] on h3 "Placement" at bounding box center [122, 70] width 143 height 7
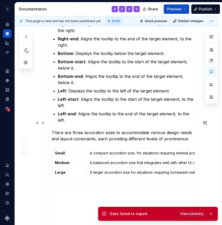
scroll to position [790, 0]
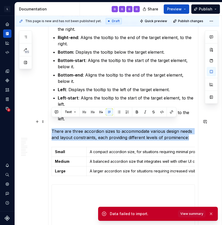
drag, startPoint x: 189, startPoint y: 128, endPoint x: 49, endPoint y: 122, distance: 140.0
click at [49, 122] on div "**********" at bounding box center [123, 49] width 150 height 581
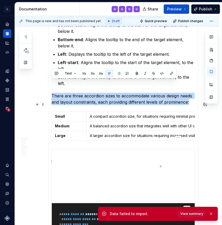
scroll to position [829, 0]
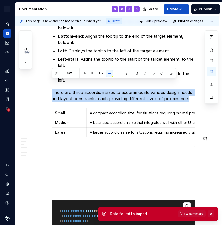
click at [211, 212] on button "button" at bounding box center [210, 213] width 7 height 7
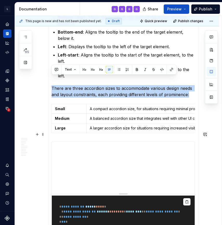
scroll to position [834, 0]
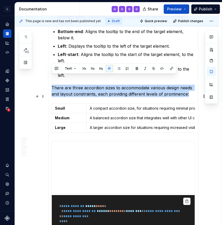
click at [128, 126] on section-item-column "**********" at bounding box center [122, 6] width 143 height 574
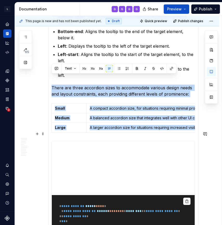
drag, startPoint x: 53, startPoint y: 77, endPoint x: 169, endPoint y: 192, distance: 164.0
click at [169, 192] on section-item-column "**********" at bounding box center [122, 6] width 143 height 574
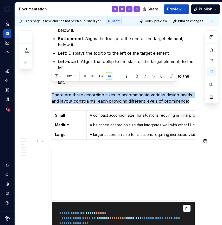
scroll to position [826, 0]
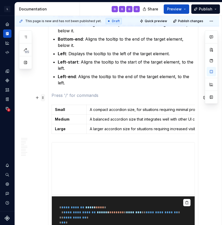
click at [42, 98] on span at bounding box center [43, 97] width 4 height 7
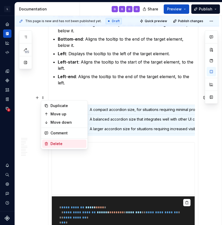
click at [59, 143] on div "Delete" at bounding box center [67, 143] width 34 height 5
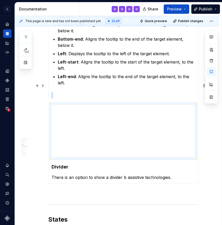
click at [62, 92] on p at bounding box center [122, 95] width 143 height 6
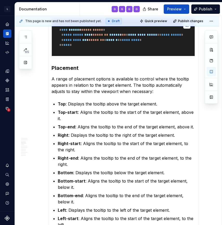
scroll to position [651, 0]
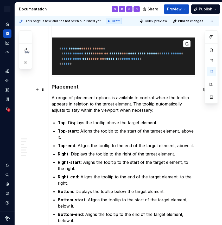
click at [77, 90] on h3 "Placement" at bounding box center [122, 86] width 143 height 7
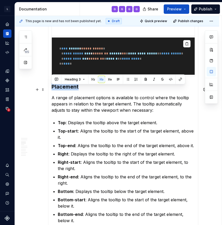
drag, startPoint x: 79, startPoint y: 90, endPoint x: 49, endPoint y: 90, distance: 29.6
click at [49, 90] on div "**********" at bounding box center [123, 166] width 150 height 537
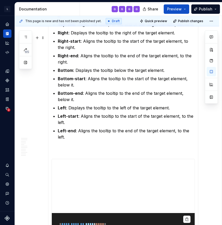
scroll to position [782, 0]
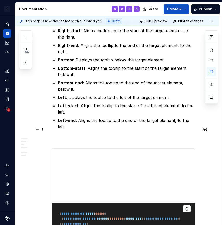
click at [67, 136] on p at bounding box center [122, 139] width 143 height 6
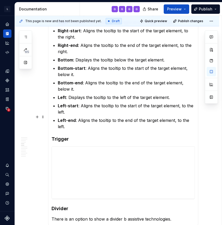
click at [195, 119] on p "Left-end : Aligns the tooltip to the end of the target element, to the left." at bounding box center [126, 123] width 137 height 12
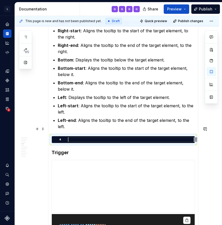
type textarea "*"
type textarea "**********"
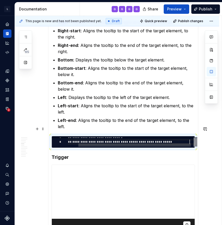
scroll to position [5, 133]
click at [118, 154] on h4 "Trigger" at bounding box center [122, 157] width 143 height 6
click at [84, 135] on div "**********" at bounding box center [128, 141] width 144 height 12
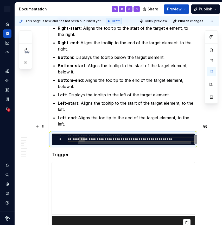
scroll to position [787, 0]
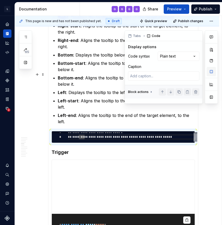
click at [210, 70] on button "button" at bounding box center [210, 71] width 9 height 9
click at [187, 56] on div "Comments Open comments No comments yet Select ‘Comment’ from the block context …" at bounding box center [171, 66] width 93 height 73
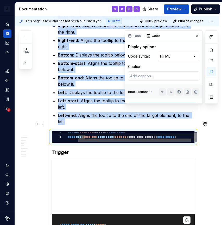
scroll to position [788, 0]
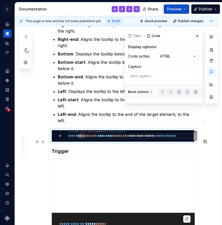
click at [200, 140] on div "**********" at bounding box center [118, 120] width 207 height 209
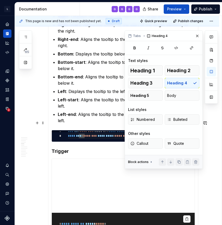
click at [100, 148] on h4 "Trigger" at bounding box center [122, 151] width 143 height 6
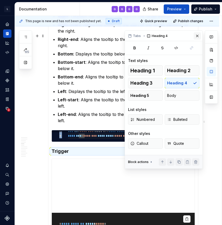
click at [198, 36] on button "button" at bounding box center [196, 35] width 7 height 7
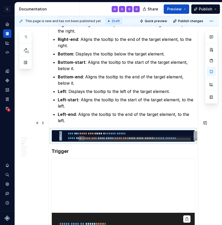
click at [195, 131] on div at bounding box center [195, 134] width 4 height 7
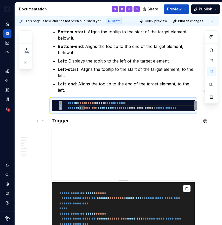
scroll to position [825, 0]
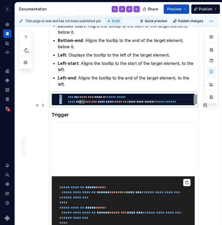
click at [71, 112] on h4 "Trigger" at bounding box center [122, 115] width 143 height 6
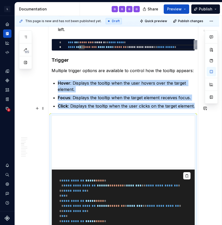
scroll to position [895, 0]
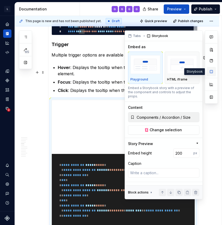
click at [213, 74] on button "button" at bounding box center [210, 71] width 9 height 9
click at [190, 114] on input "Components / Accordion / Size" at bounding box center [166, 116] width 64 height 9
click at [179, 127] on span "Change selection" at bounding box center [166, 129] width 32 height 5
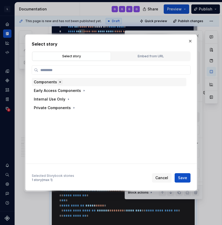
click at [59, 80] on icon "button" at bounding box center [60, 82] width 4 height 4
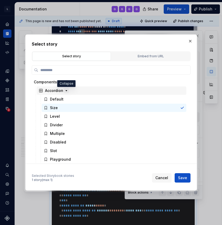
click at [67, 90] on icon "button" at bounding box center [66, 90] width 4 height 4
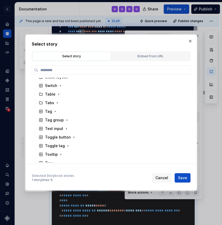
scroll to position [448, 0]
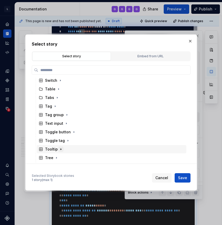
click at [59, 150] on icon "button" at bounding box center [61, 149] width 4 height 4
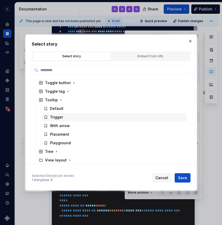
scroll to position [500, 0]
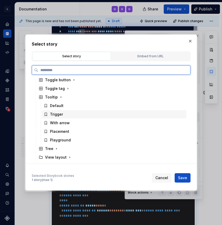
click at [60, 115] on div "Trigger" at bounding box center [56, 114] width 13 height 5
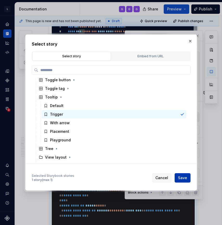
click at [186, 179] on span "Save" at bounding box center [182, 177] width 9 height 5
type textarea "*"
type input "Components / Tooltip / Trigger"
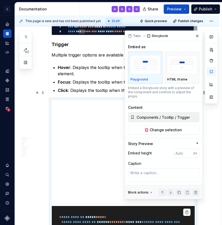
scroll to position [941, 0]
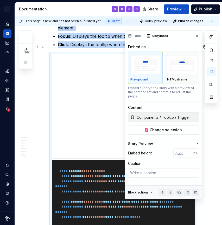
click at [35, 127] on div "**********" at bounding box center [117, 147] width 204 height 1959
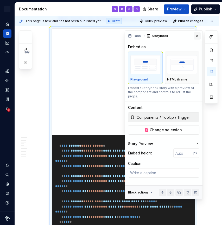
click at [198, 35] on button "button" at bounding box center [196, 35] width 7 height 7
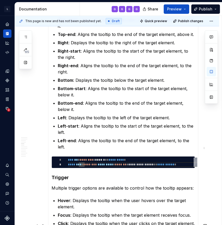
scroll to position [767, 0]
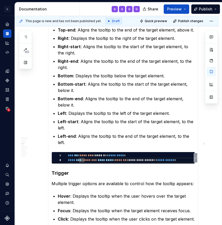
click at [78, 138] on section-item-column "**********" at bounding box center [122, 121] width 143 height 671
click at [197, 133] on div "**********" at bounding box center [123, 121] width 150 height 678
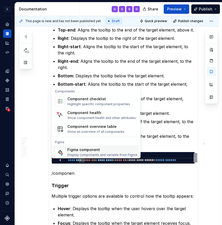
click at [93, 151] on div "Figma component" at bounding box center [102, 149] width 70 height 5
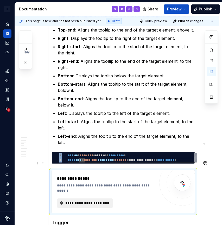
click at [96, 200] on span "**********" at bounding box center [86, 202] width 45 height 5
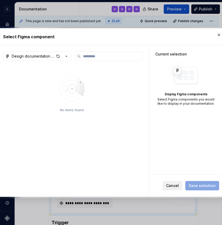
click at [178, 187] on span "Cancel" at bounding box center [172, 185] width 13 height 5
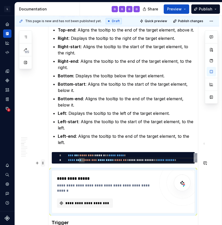
click at [43, 162] on span at bounding box center [43, 162] width 4 height 7
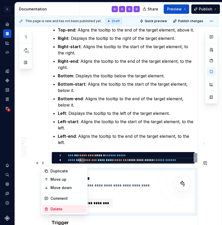
click at [63, 206] on div "Delete" at bounding box center [67, 208] width 34 height 5
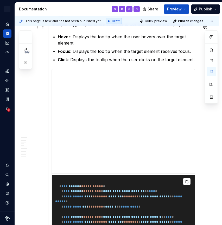
scroll to position [935, 0]
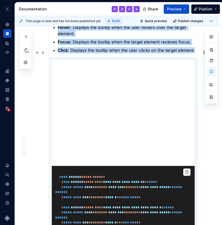
click at [135, 170] on pre "**********" at bounding box center [123, 215] width 143 height 98
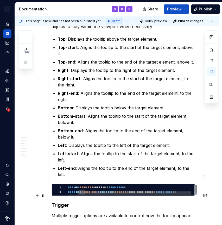
scroll to position [735, 0]
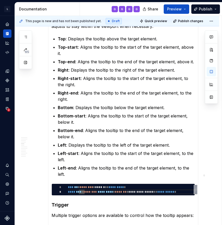
click at [59, 169] on section-item-column "**********" at bounding box center [122, 152] width 143 height 671
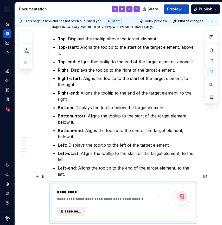
click at [79, 209] on span "*********" at bounding box center [72, 211] width 17 height 5
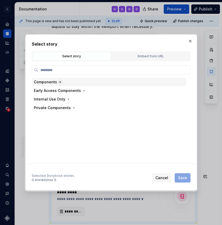
click at [59, 84] on button "button" at bounding box center [59, 81] width 5 height 5
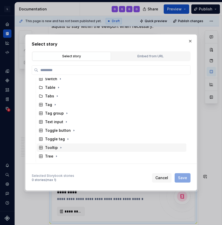
scroll to position [465, 0]
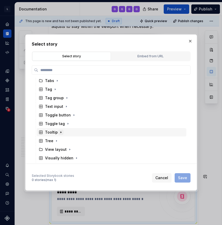
click at [61, 132] on icon "button" at bounding box center [61, 132] width 1 height 1
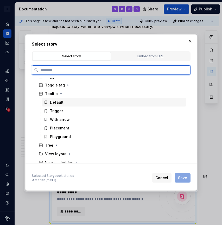
scroll to position [503, 0]
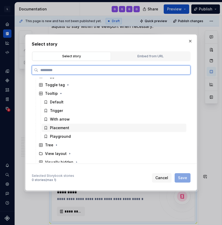
click at [65, 128] on div "Placement" at bounding box center [59, 127] width 19 height 5
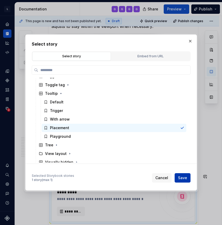
click at [183, 179] on span "Save" at bounding box center [182, 177] width 9 height 5
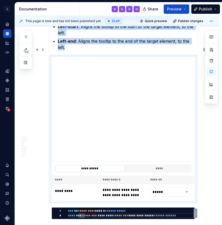
scroll to position [871, 0]
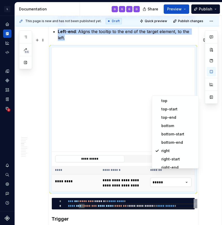
click at [178, 173] on html "L LSEG Workspace Design System G Design system data Documentation G G G G Share…" at bounding box center [111, 112] width 222 height 225
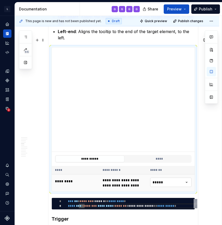
click at [179, 174] on html "L LSEG Workspace Design System G Design system data Documentation G G G G Share…" at bounding box center [111, 112] width 222 height 225
click at [177, 172] on html "L LSEG Workspace Design System G Design system data Documentation G G G G Share…" at bounding box center [111, 112] width 222 height 225
click at [154, 155] on button "****" at bounding box center [159, 158] width 69 height 7
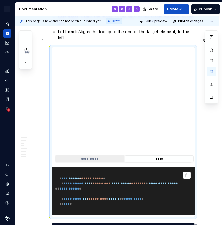
click at [102, 155] on button "**********" at bounding box center [89, 158] width 69 height 7
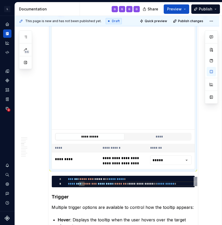
scroll to position [898, 0]
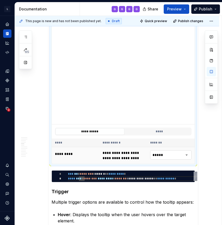
click at [162, 145] on html "L LSEG Workspace Design System G Design system data Documentation G G G G Share…" at bounding box center [111, 112] width 222 height 225
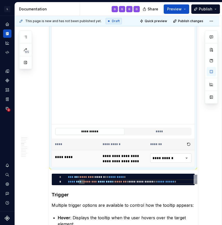
click at [174, 150] on html "L LSEG Workspace Design System G Design system data Documentation G G G G Share…" at bounding box center [111, 112] width 222 height 225
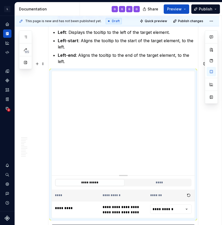
scroll to position [841, 0]
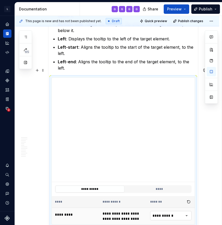
click at [167, 204] on html "L LSEG Workspace Design System G Design system data Documentation G G G G Share…" at bounding box center [111, 112] width 222 height 225
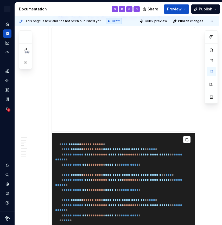
scroll to position [1130, 0]
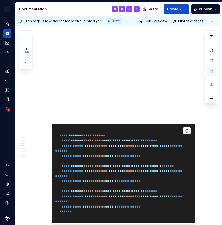
click at [159, 128] on pre "**********" at bounding box center [123, 173] width 143 height 98
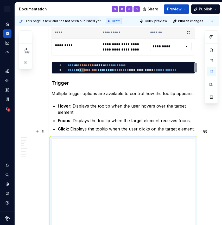
scroll to position [1001, 0]
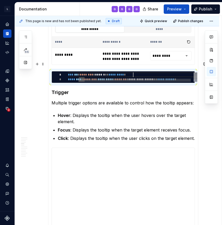
click at [151, 72] on div "**********" at bounding box center [128, 78] width 144 height 12
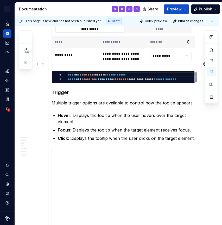
click at [51, 71] on div "**********" at bounding box center [122, 77] width 143 height 12
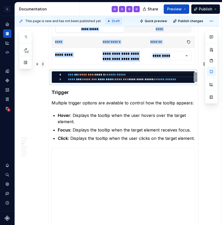
click at [43, 64] on span at bounding box center [43, 63] width 4 height 7
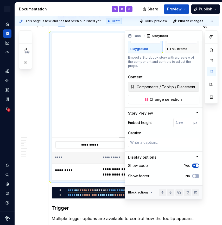
scroll to position [33, 0]
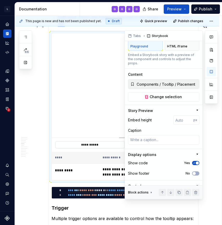
click at [196, 161] on span "button" at bounding box center [197, 162] width 3 height 3
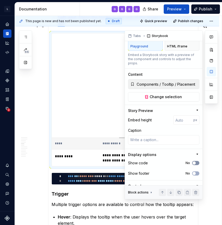
click at [196, 161] on icon "button" at bounding box center [194, 162] width 4 height 3
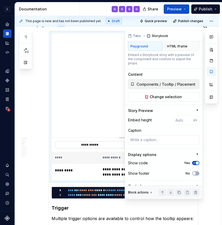
click at [196, 161] on span "button" at bounding box center [197, 162] width 3 height 3
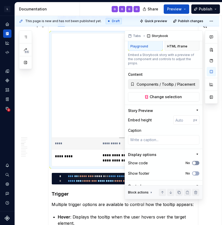
click at [196, 161] on icon "button" at bounding box center [194, 162] width 4 height 3
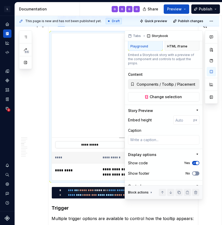
click at [197, 171] on button "No" at bounding box center [195, 173] width 7 height 4
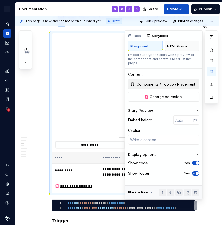
click at [197, 172] on span "button" at bounding box center [197, 173] width 3 height 3
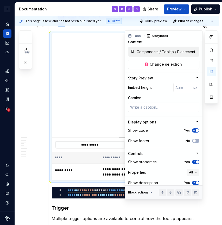
scroll to position [73, 0]
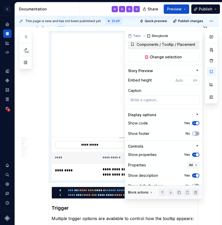
click at [193, 121] on icon "button" at bounding box center [194, 122] width 4 height 3
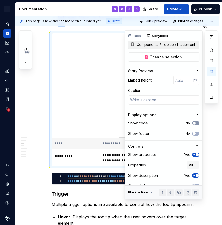
click at [193, 121] on span "button" at bounding box center [193, 122] width 3 height 3
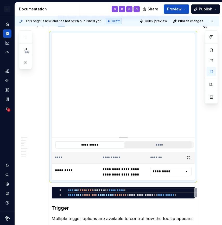
click at [157, 141] on button "****" at bounding box center [159, 144] width 69 height 7
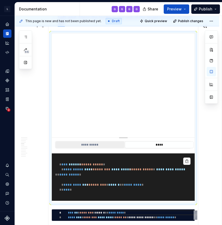
click at [102, 141] on button "**********" at bounding box center [89, 144] width 69 height 7
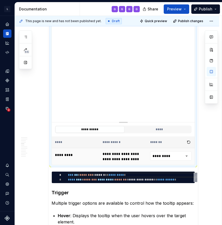
scroll to position [901, 0]
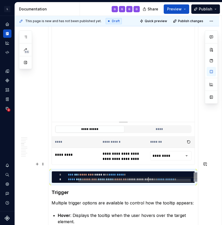
click at [149, 172] on div "**********" at bounding box center [128, 178] width 144 height 12
click at [147, 126] on button "****" at bounding box center [159, 129] width 69 height 7
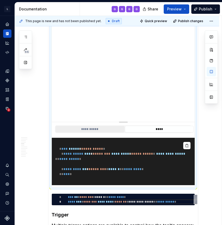
click at [104, 126] on button "**********" at bounding box center [89, 129] width 69 height 7
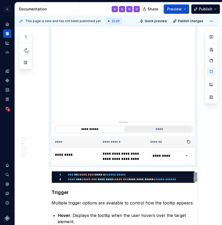
click at [164, 126] on button "****" at bounding box center [159, 129] width 69 height 7
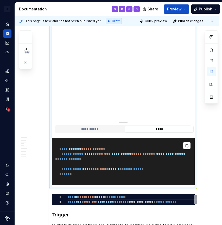
click at [113, 140] on pre "**********" at bounding box center [123, 161] width 143 height 47
click at [101, 126] on button "**********" at bounding box center [89, 129] width 69 height 7
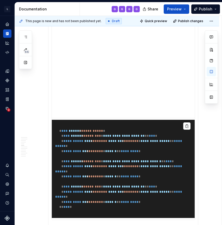
scroll to position [1150, 0]
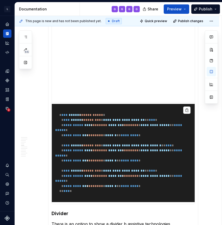
type textarea "*"
type input "Components / Tooltip / Trigger"
click at [117, 153] on pre "**********" at bounding box center [123, 153] width 143 height 98
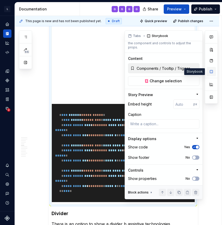
click at [211, 72] on button "button" at bounding box center [210, 71] width 9 height 9
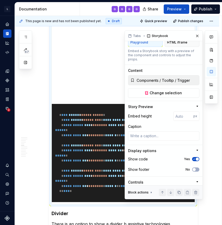
scroll to position [45, 0]
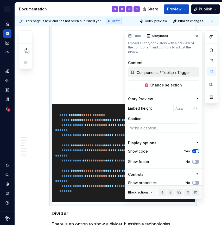
click at [101, 156] on pre "**********" at bounding box center [123, 153] width 143 height 98
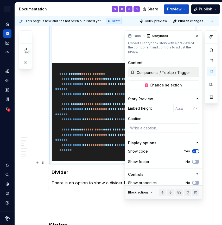
scroll to position [1192, 0]
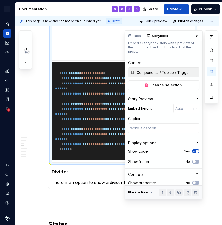
click at [76, 132] on span "**********" at bounding box center [73, 133] width 20 height 3
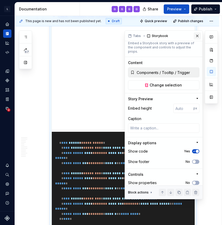
click at [197, 35] on button "button" at bounding box center [196, 35] width 7 height 7
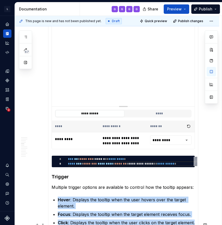
scroll to position [906, 0]
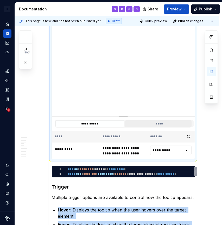
click at [145, 120] on button "****" at bounding box center [159, 123] width 69 height 7
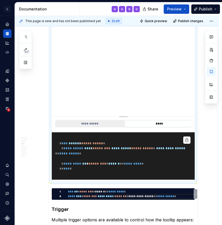
click at [103, 120] on button "**********" at bounding box center [89, 123] width 69 height 7
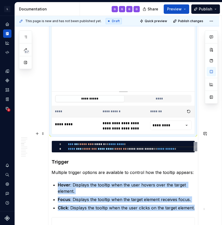
scroll to position [920, 0]
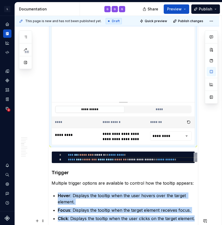
type textarea "*"
